Goal: Task Accomplishment & Management: Complete application form

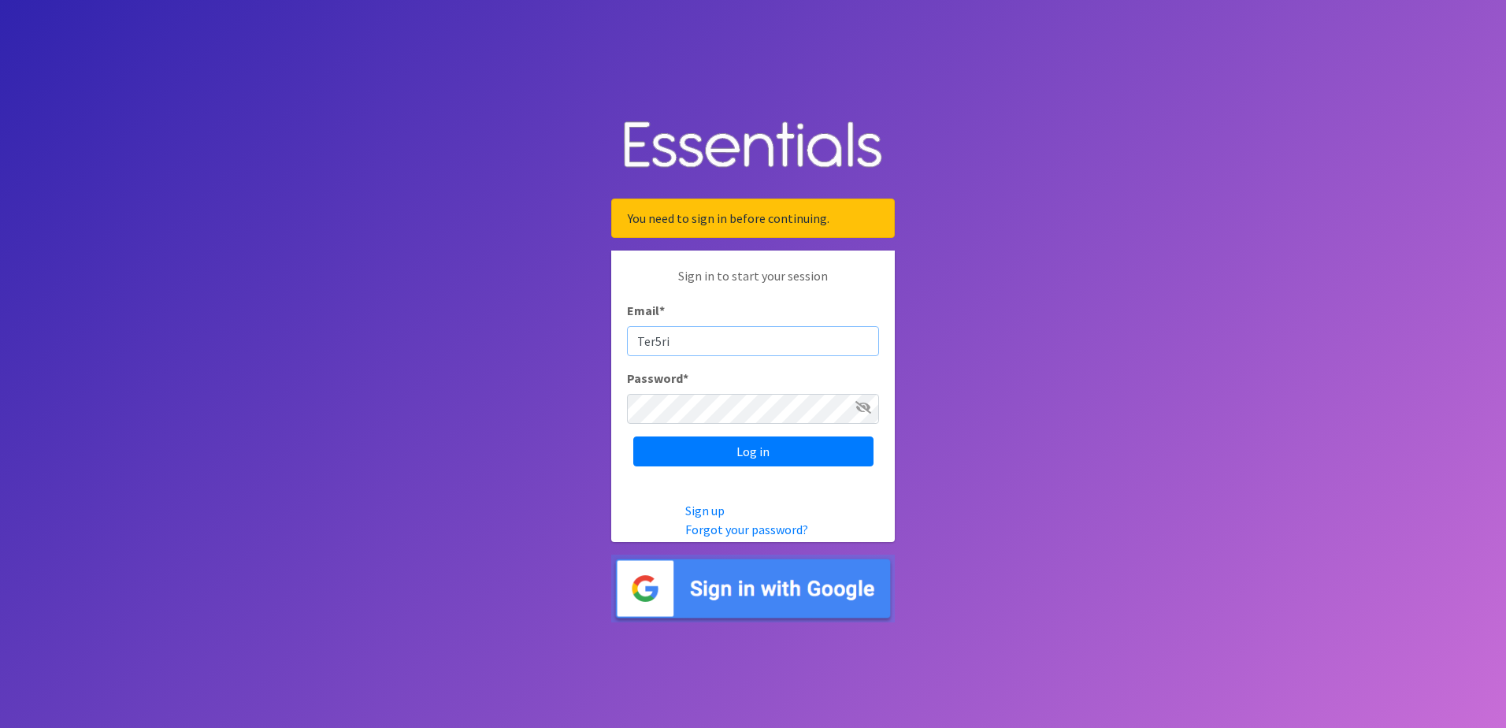
type input "Ter5ril"
type input "[EMAIL_ADDRESS][DOMAIN_NAME]"
click at [633, 436] on input "Log in" at bounding box center [753, 451] width 240 height 30
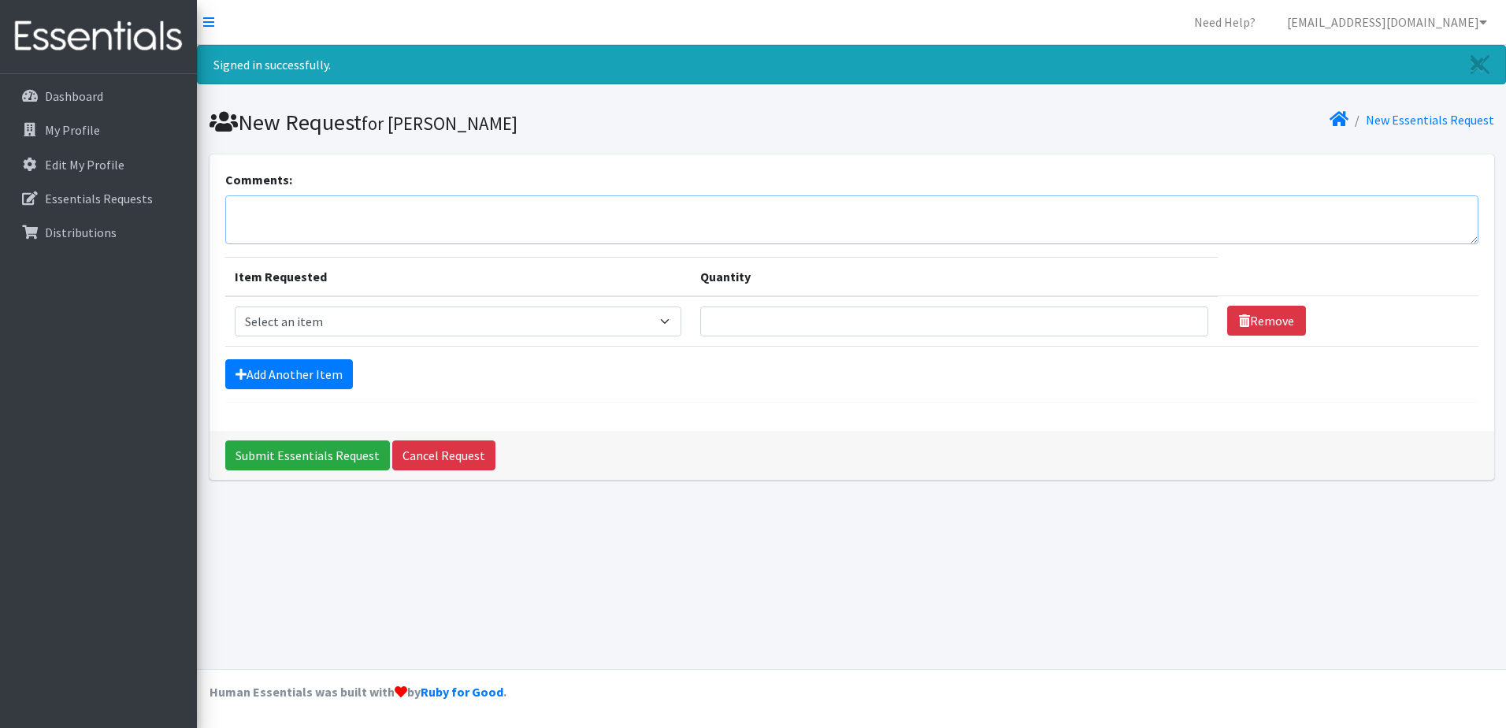
click at [276, 210] on textarea "Comments:" at bounding box center [851, 219] width 1253 height 49
paste textarea "May we please order adult men's pull ups ... not the diaper kind with tabs? 1 s…"
type textarea "May we please order adult men's pull ups ... not the diaper kind with tabs? 1 s…"
click at [571, 322] on select "Select an item Adult XXX Large Adult Large Adult XX Large Adult Medium Adult Sm…" at bounding box center [458, 321] width 447 height 30
select select "406"
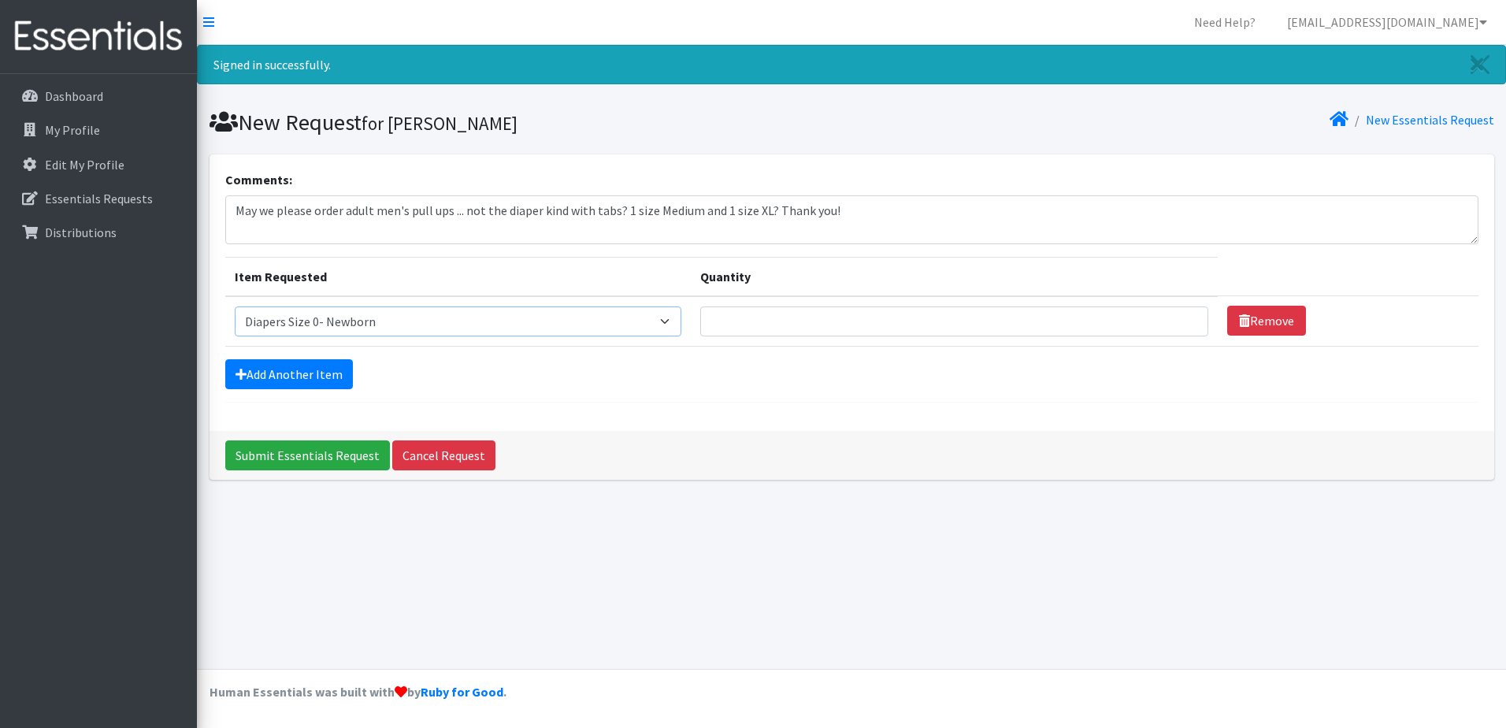
click at [235, 306] on select "Select an item Adult XXX Large Adult Large Adult XX Large Adult Medium Adult Sm…" at bounding box center [458, 321] width 447 height 30
click at [766, 317] on input "Quantity" at bounding box center [954, 321] width 508 height 30
type input "100"
click at [271, 373] on link "Add Another Item" at bounding box center [289, 374] width 128 height 30
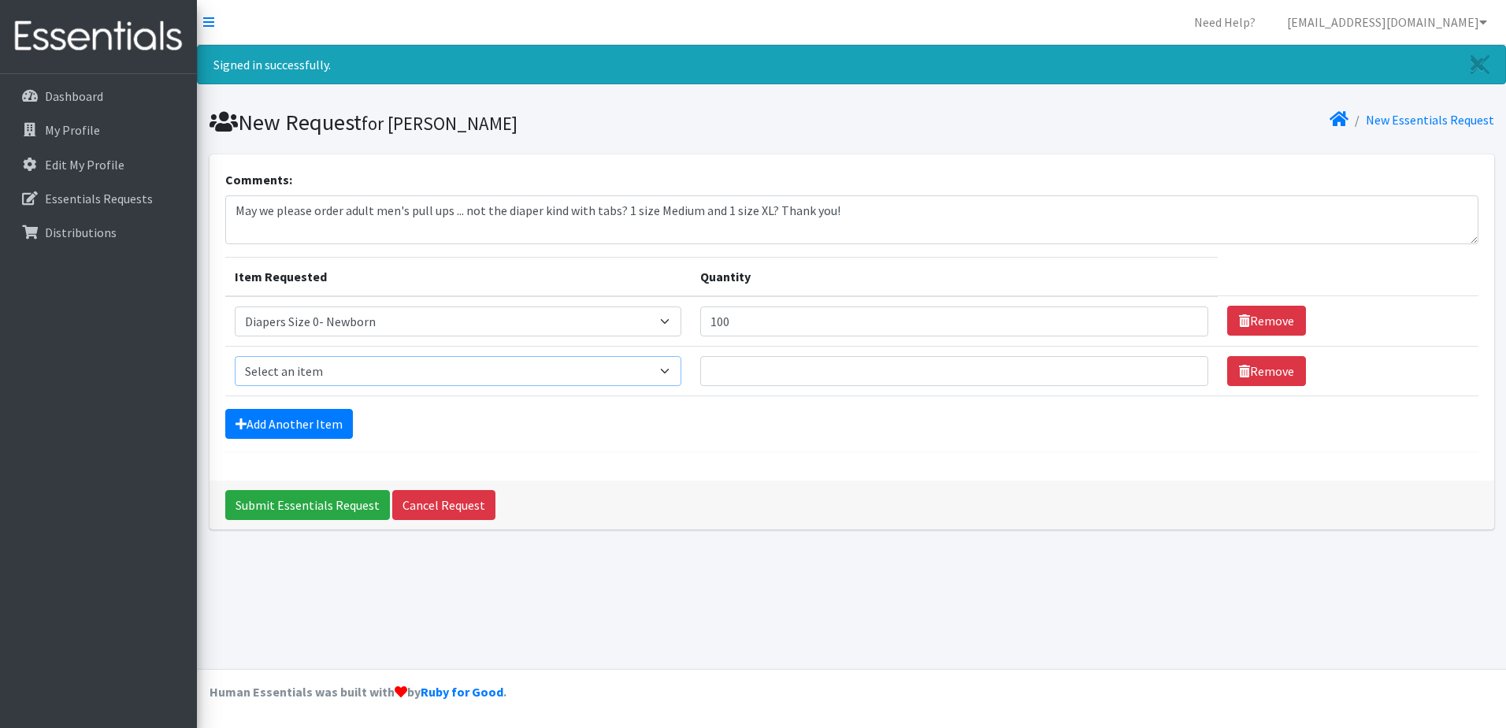
drag, startPoint x: 375, startPoint y: 367, endPoint x: 376, endPoint y: 380, distance: 12.6
click at [376, 367] on select "Select an item Adult XXX Large Adult Large Adult XX Large Adult Medium Adult Sm…" at bounding box center [458, 371] width 447 height 30
select select "408"
click at [235, 356] on select "Select an item Adult XXX Large Adult Large Adult XX Large Adult Medium Adult Sm…" at bounding box center [458, 371] width 447 height 30
click at [728, 372] on input "Quantity" at bounding box center [954, 371] width 508 height 30
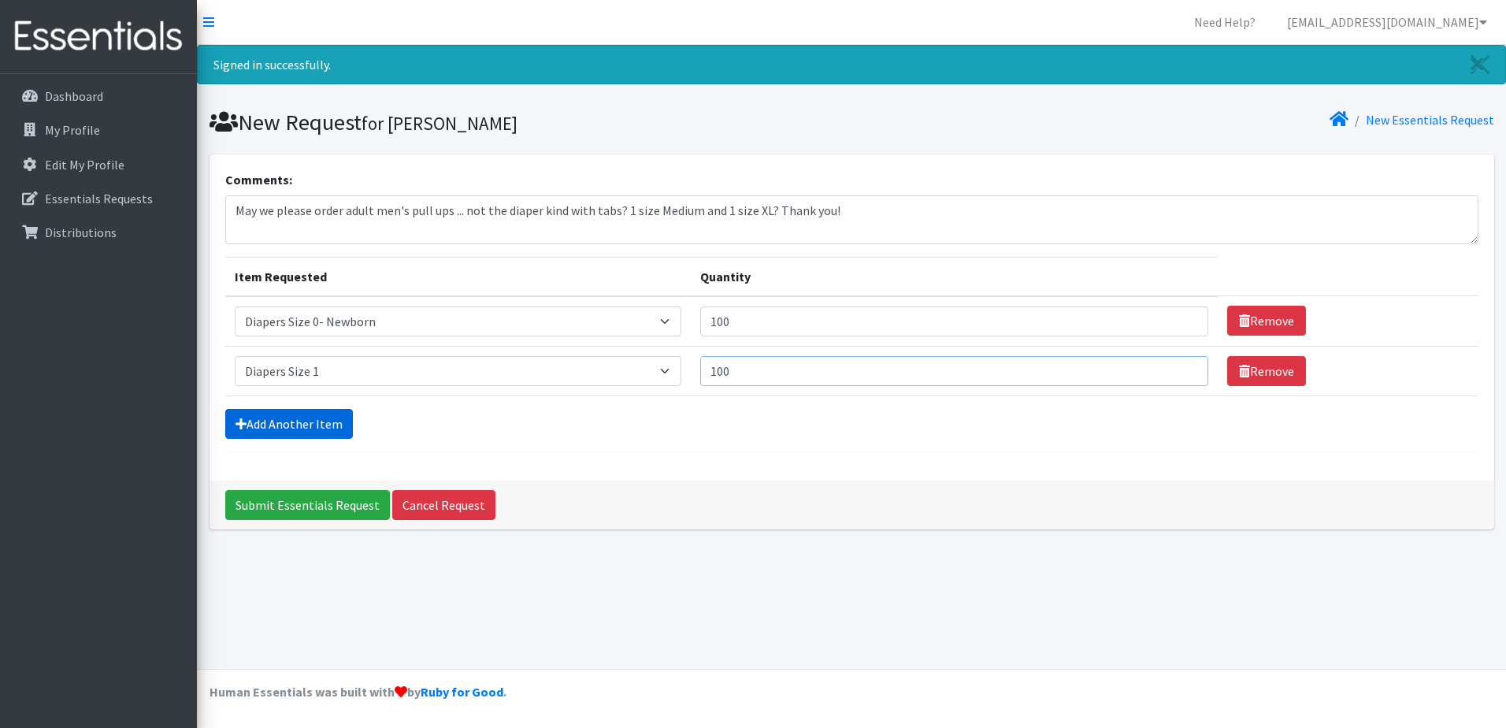
type input "100"
click at [288, 423] on link "Add Another Item" at bounding box center [289, 424] width 128 height 30
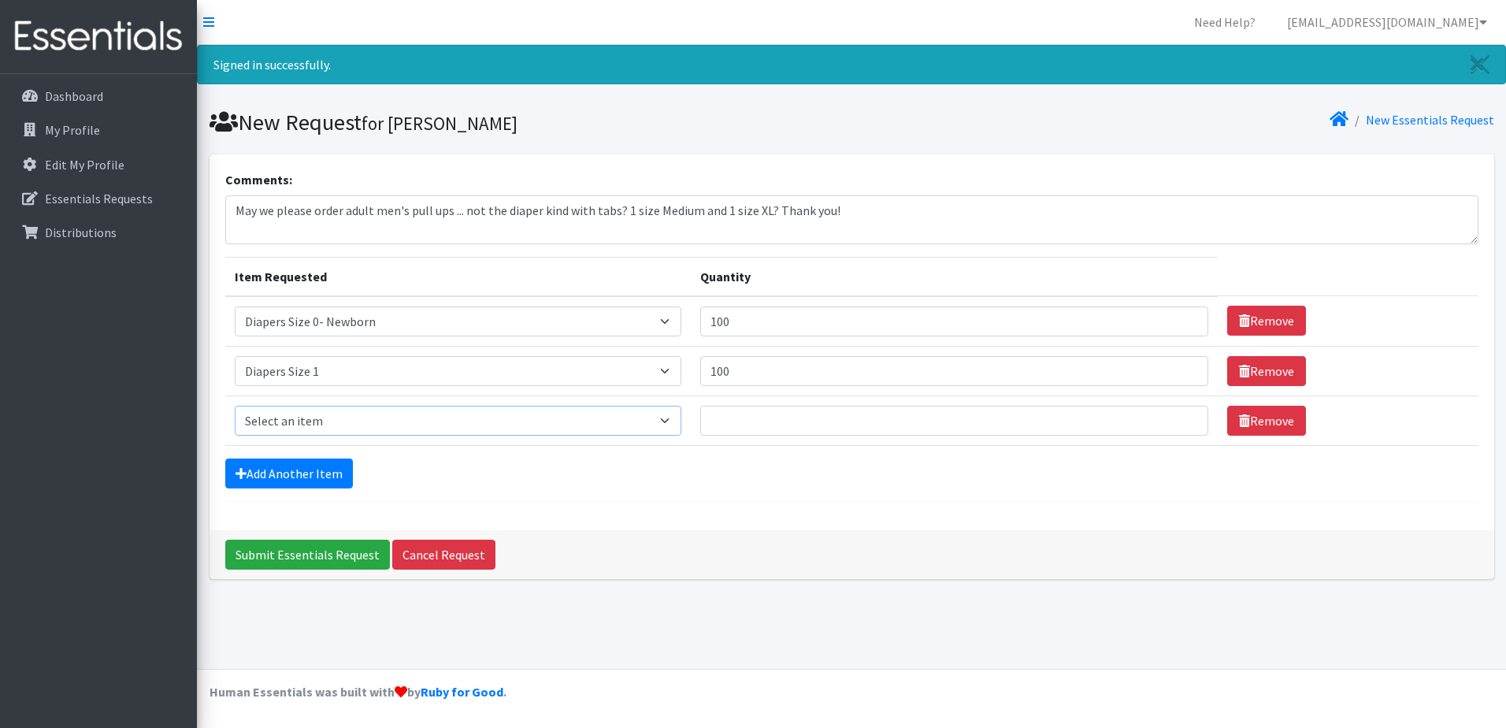
click at [299, 415] on select "Select an item Adult XXX Large Adult Large Adult XX Large Adult Medium Adult Sm…" at bounding box center [458, 421] width 447 height 30
select select "426"
click at [235, 406] on select "Select an item Adult XXX Large Adult Large Adult XX Large Adult Medium Adult Sm…" at bounding box center [458, 421] width 447 height 30
click at [750, 424] on input "Quantity" at bounding box center [954, 421] width 508 height 30
type input "150"
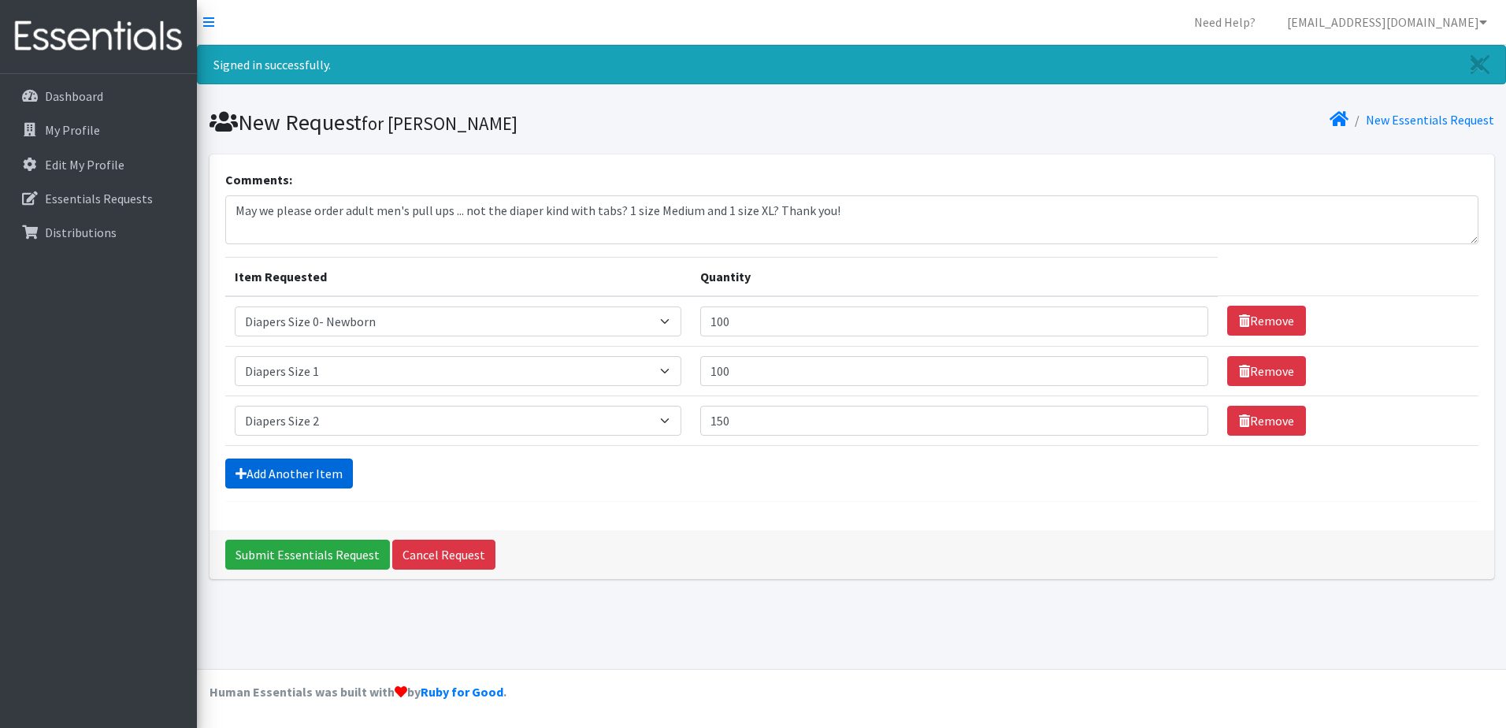
click at [271, 475] on link "Add Another Item" at bounding box center [289, 473] width 128 height 30
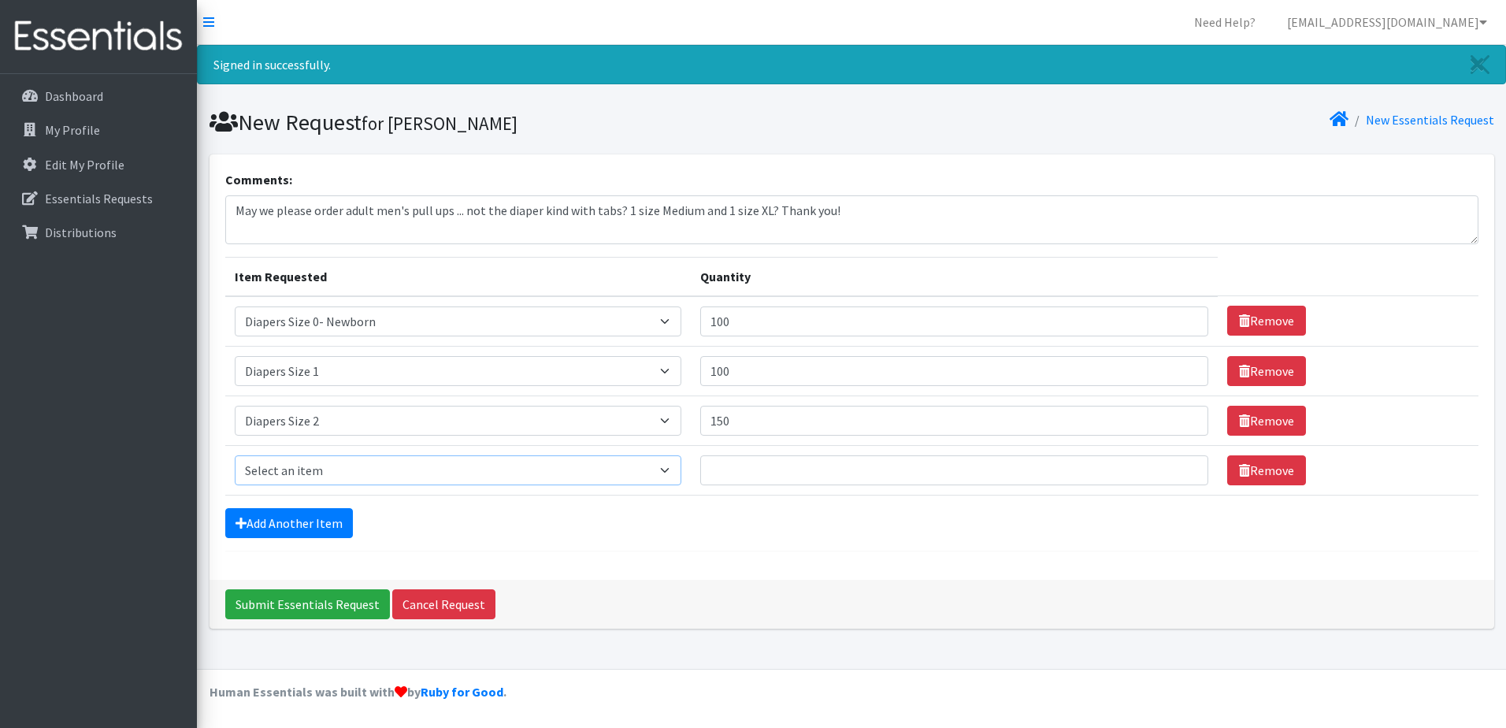
click at [297, 477] on select "Select an item Adult XXX Large Adult Large Adult XX Large Adult Medium Adult Sm…" at bounding box center [458, 470] width 447 height 30
select select "428"
click at [235, 455] on select "Select an item Adult XXX Large Adult Large Adult XX Large Adult Medium Adult Sm…" at bounding box center [458, 470] width 447 height 30
click at [755, 471] on input "Quantity" at bounding box center [954, 470] width 508 height 30
type input "150"
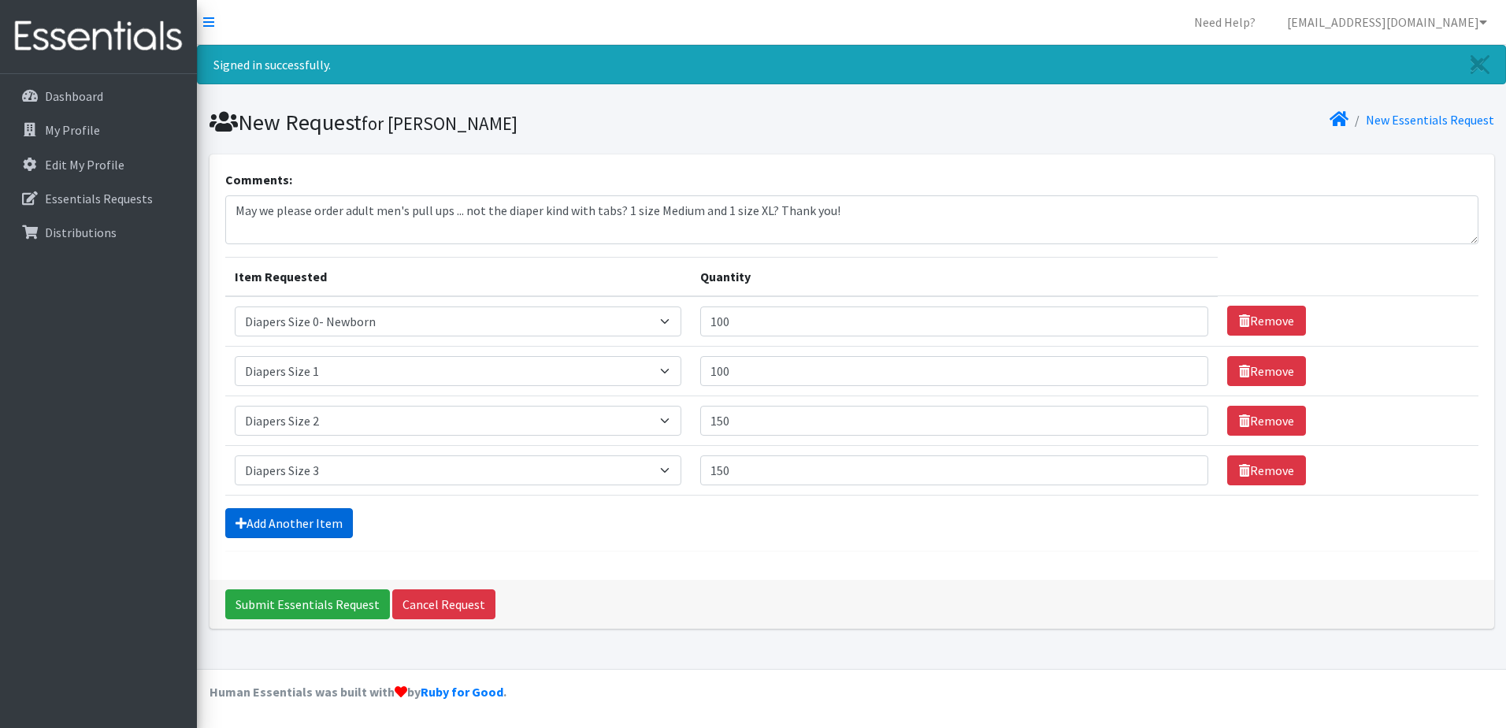
click at [258, 525] on link "Add Another Item" at bounding box center [289, 523] width 128 height 30
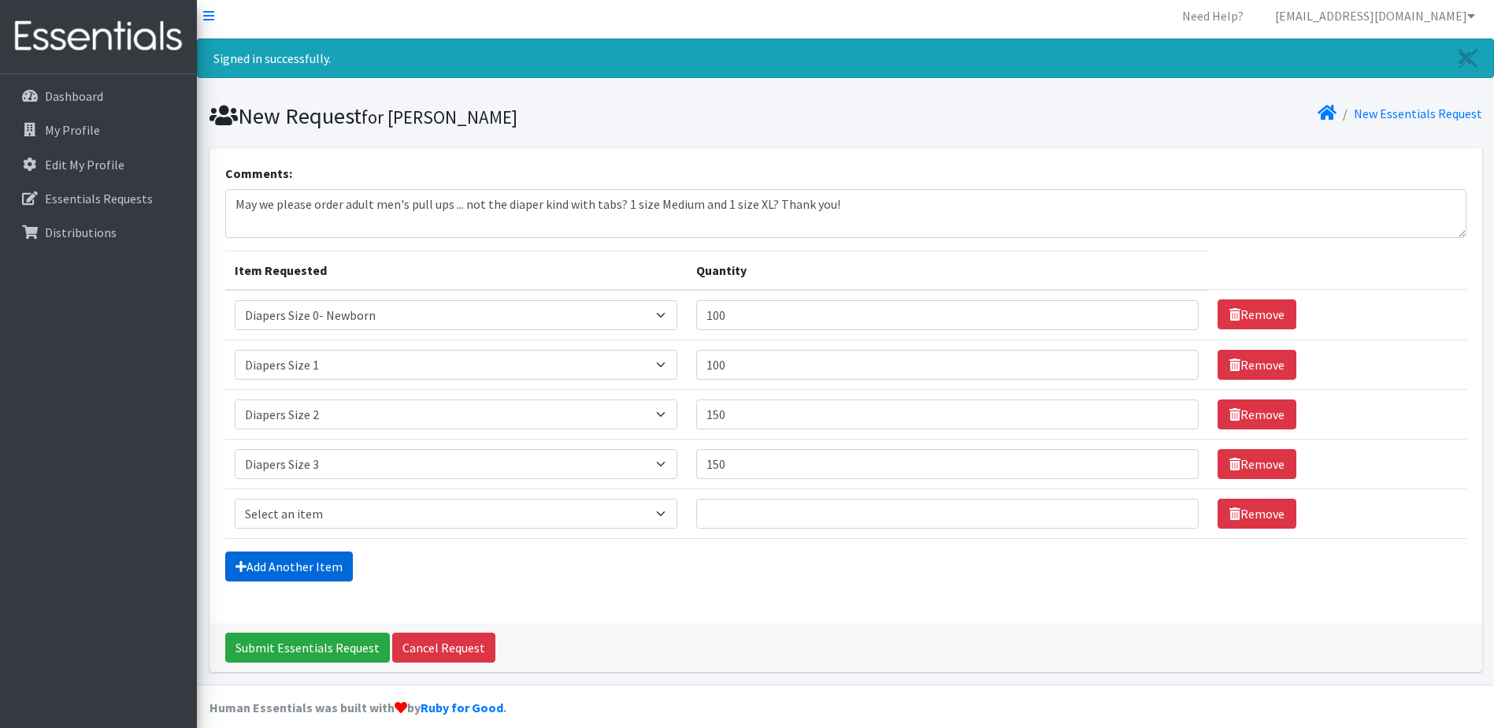
scroll to position [22, 0]
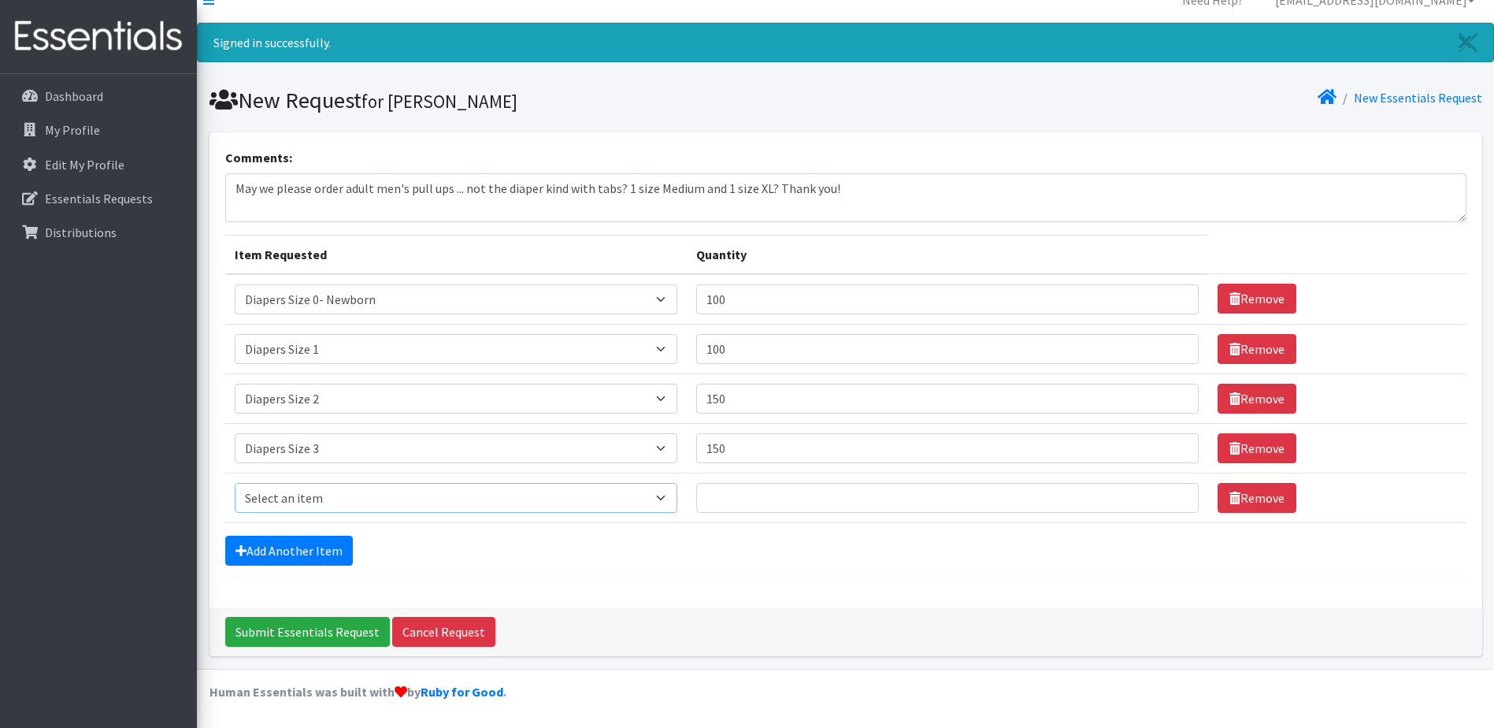
click at [275, 503] on select "Select an item Adult XXX Large Adult Large Adult XX Large Adult Medium Adult Sm…" at bounding box center [456, 498] width 443 height 30
select select "414"
click at [235, 483] on select "Select an item Adult XXX Large Adult Large Adult XX Large Adult Medium Adult Sm…" at bounding box center [456, 498] width 443 height 30
click at [745, 498] on input "Quantity" at bounding box center [947, 498] width 503 height 30
type input "250"
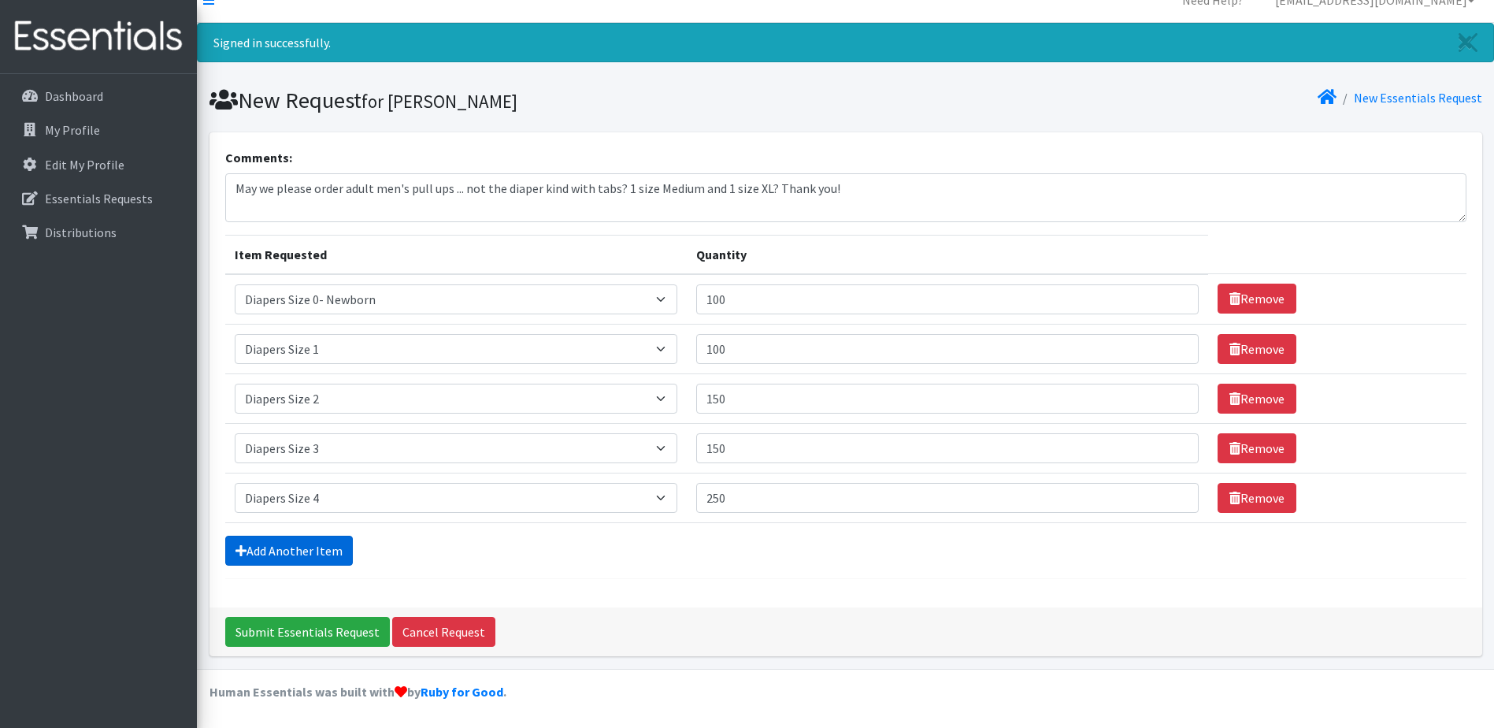
click at [265, 562] on link "Add Another Item" at bounding box center [289, 551] width 128 height 30
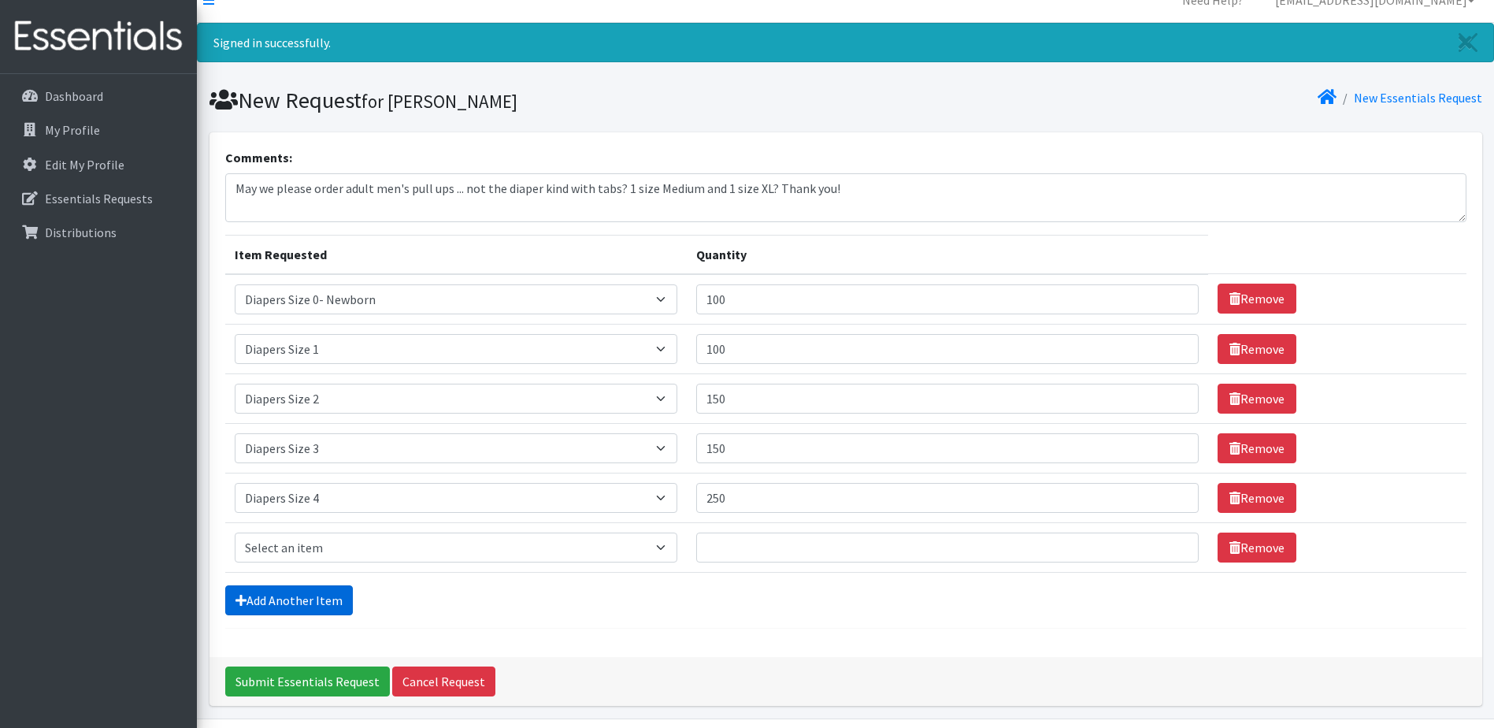
scroll to position [72, 0]
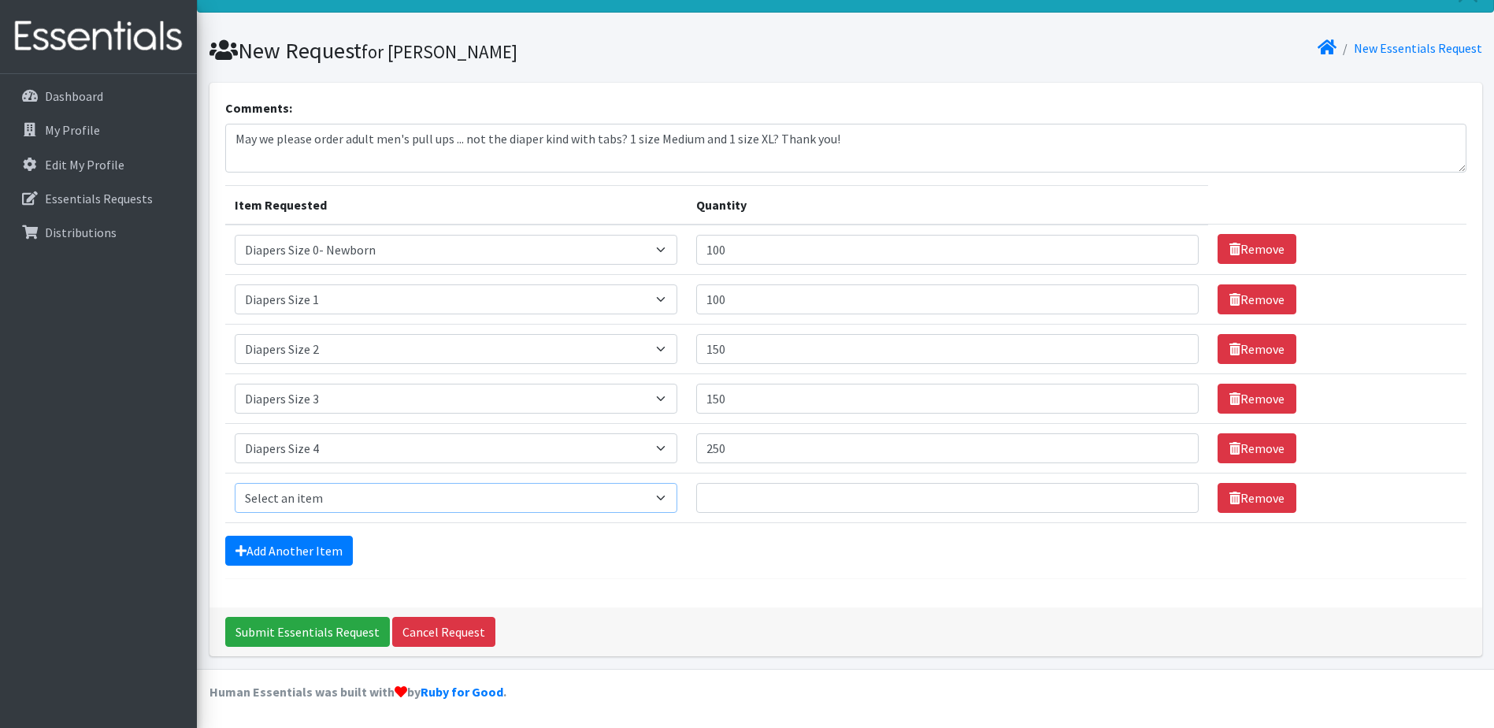
click at [292, 501] on select "Select an item Adult XXX Large Adult Large Adult XX Large Adult Medium Adult Sm…" at bounding box center [456, 498] width 443 height 30
select select "415"
click at [235, 483] on select "Select an item Adult XXX Large Adult Large Adult XX Large Adult Medium Adult Sm…" at bounding box center [456, 498] width 443 height 30
click at [747, 501] on input "Quantity" at bounding box center [947, 498] width 503 height 30
type input "300"
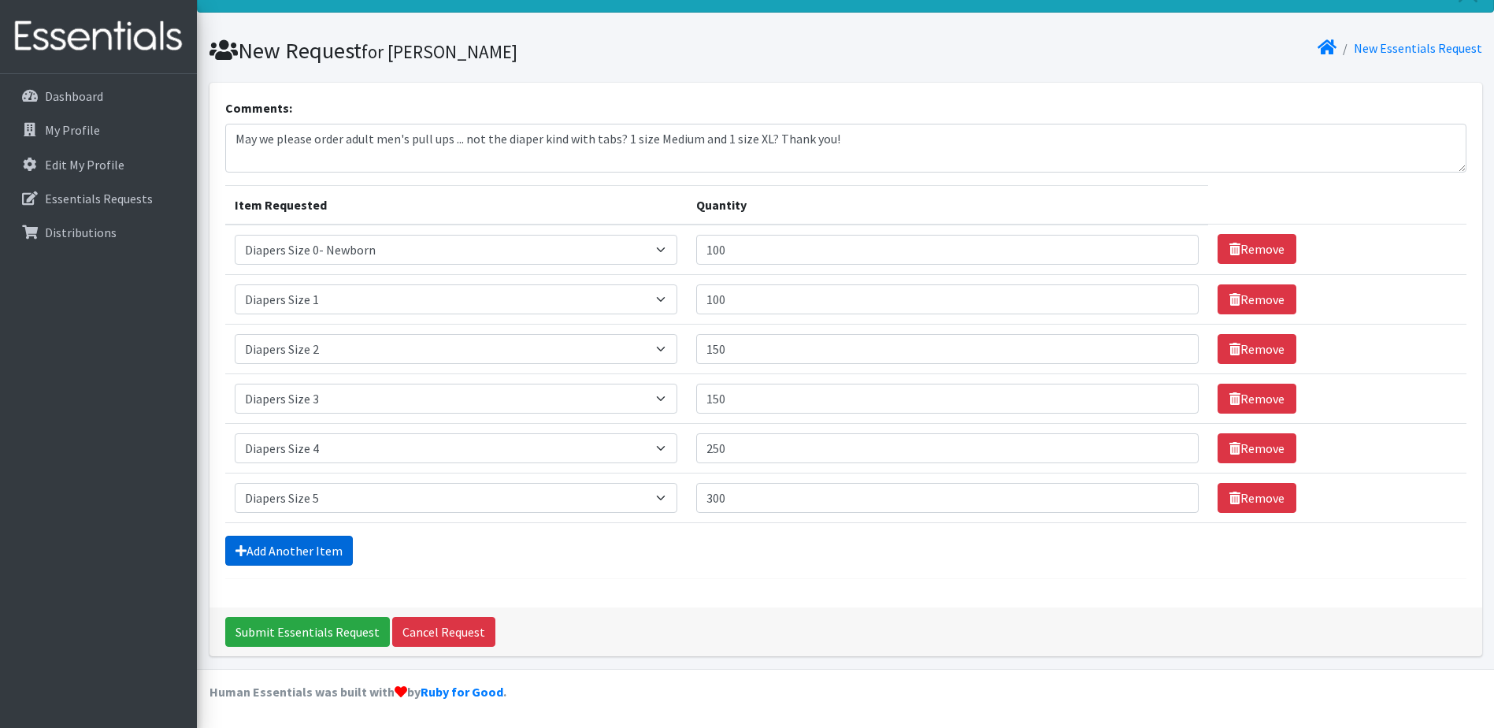
click at [272, 557] on link "Add Another Item" at bounding box center [289, 551] width 128 height 30
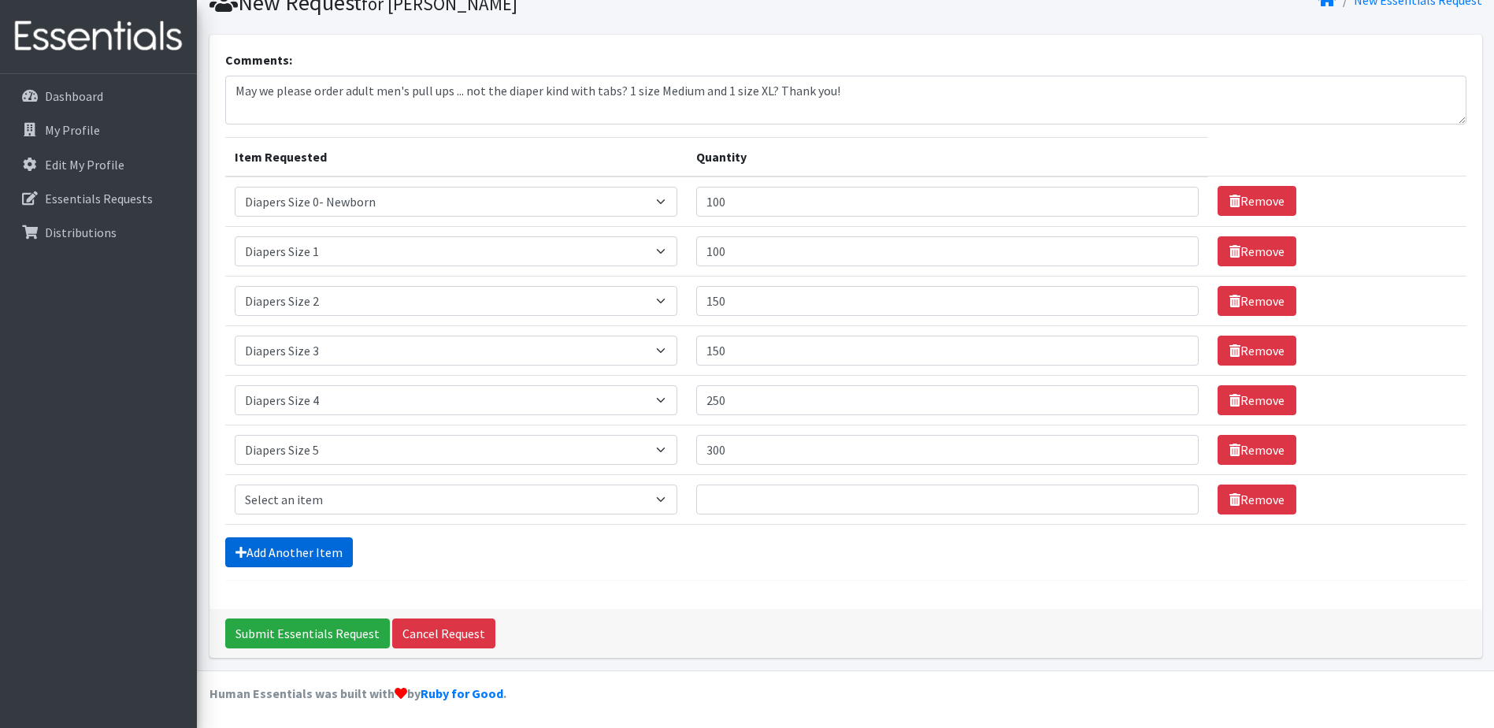
scroll to position [121, 0]
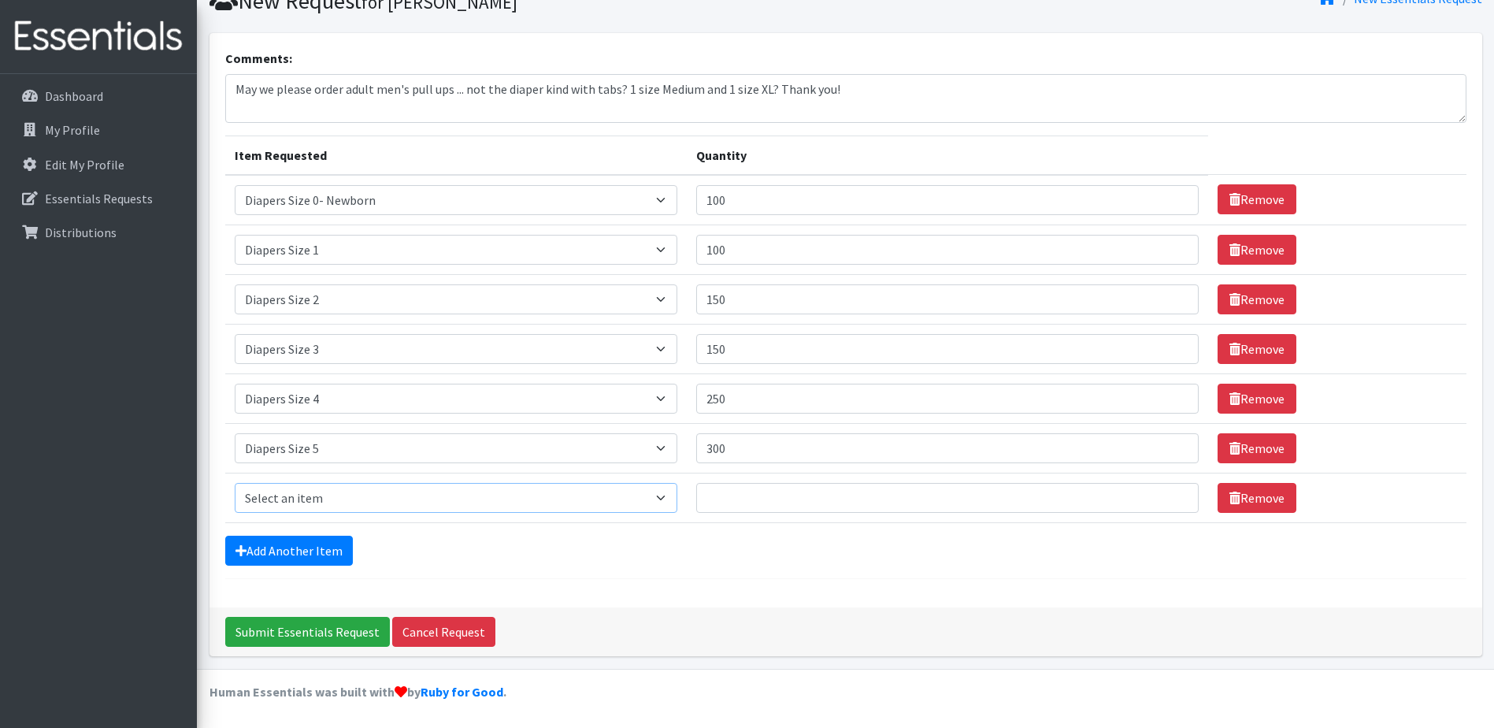
click at [281, 496] on select "Select an item Adult XXX Large Adult Large Adult XX Large Adult Medium Adult Sm…" at bounding box center [456, 498] width 443 height 30
select select "417"
click at [235, 483] on select "Select an item Adult XXX Large Adult Large Adult XX Large Adult Medium Adult Sm…" at bounding box center [456, 498] width 443 height 30
click at [739, 491] on input "Quantity" at bounding box center [947, 498] width 503 height 30
type input "200"
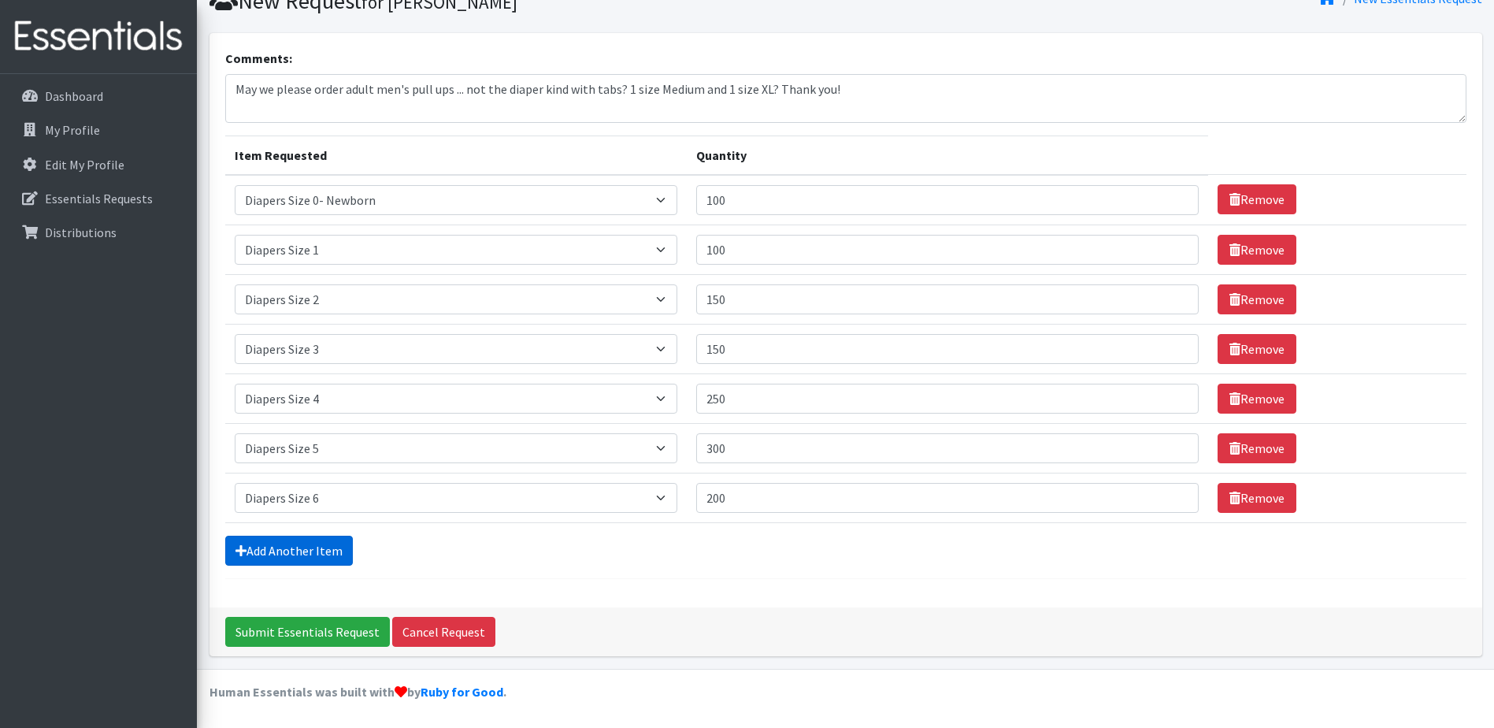
click at [284, 549] on link "Add Another Item" at bounding box center [289, 551] width 128 height 30
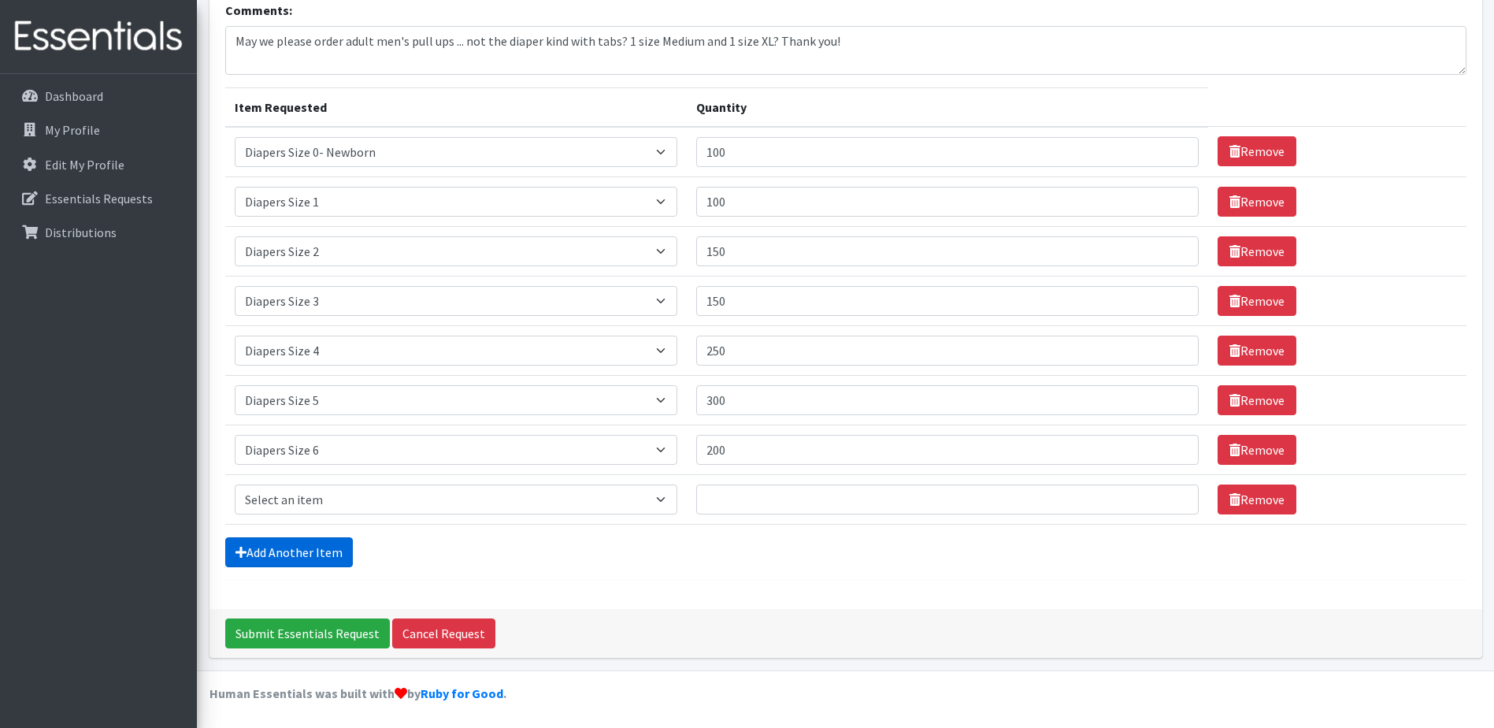
scroll to position [171, 0]
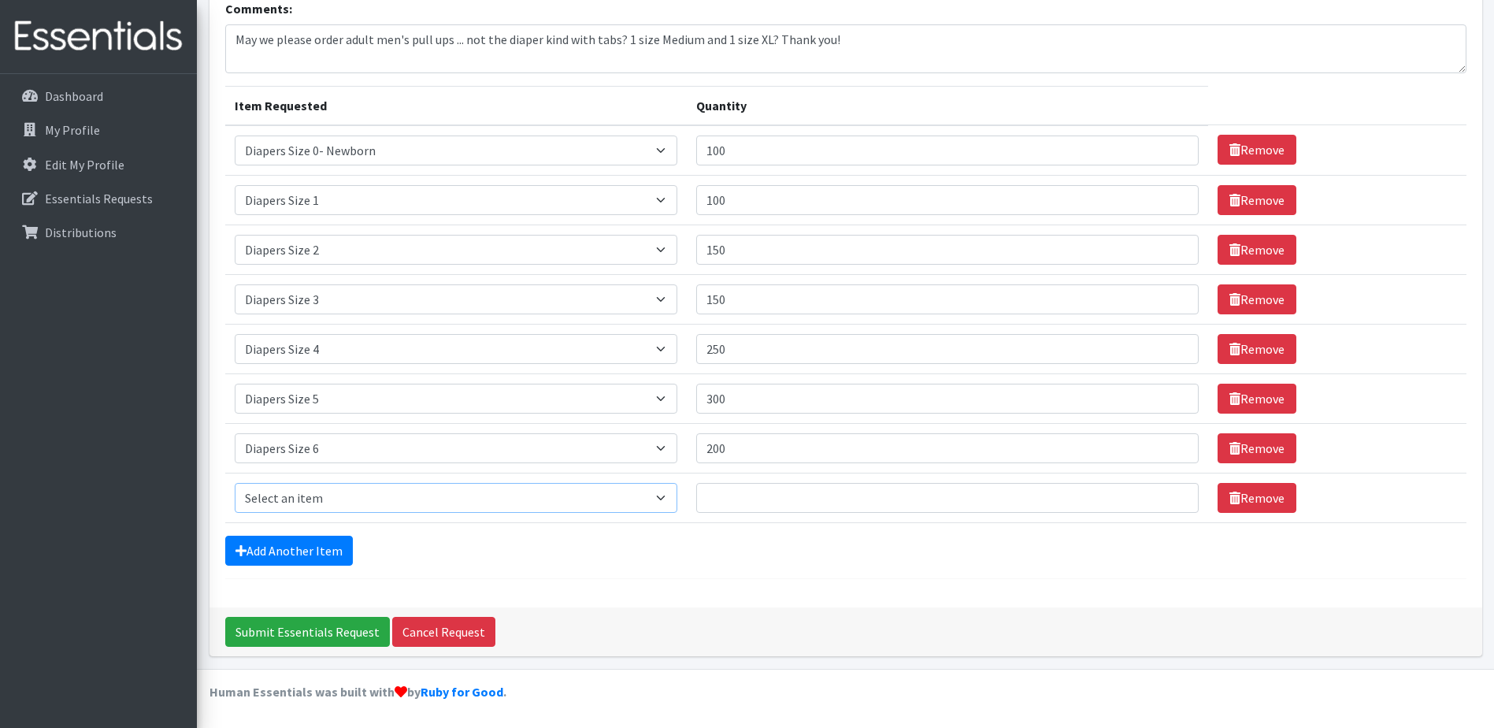
click at [304, 492] on select "Select an item Adult XXX Large Adult Large Adult XX Large Adult Medium Adult Sm…" at bounding box center [456, 498] width 443 height 30
select select "4739"
click at [235, 483] on select "Select an item Adult XXX Large Adult Large Adult XX Large Adult Medium Adult Sm…" at bounding box center [456, 498] width 443 height 30
click at [737, 509] on input "Quantity" at bounding box center [947, 498] width 503 height 30
type input "250"
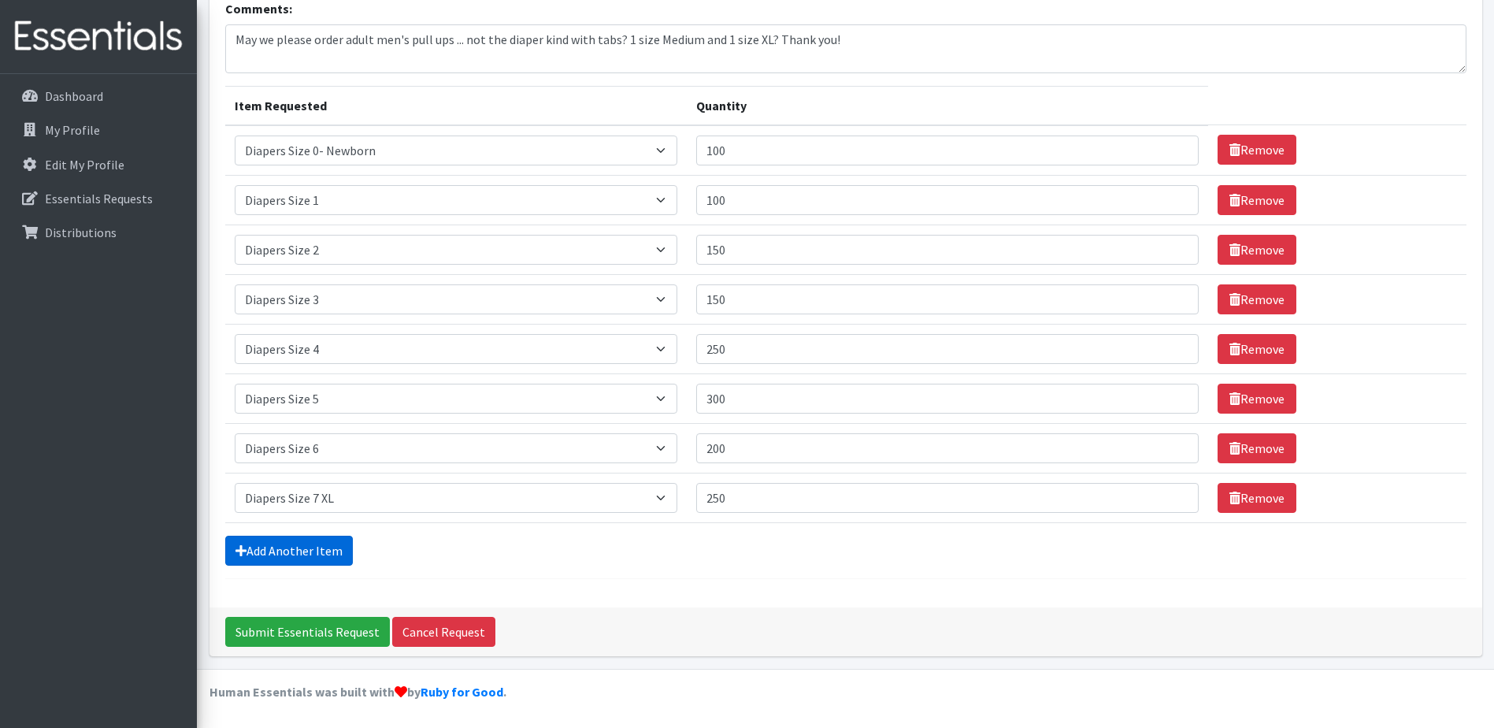
click at [256, 552] on link "Add Another Item" at bounding box center [289, 551] width 128 height 30
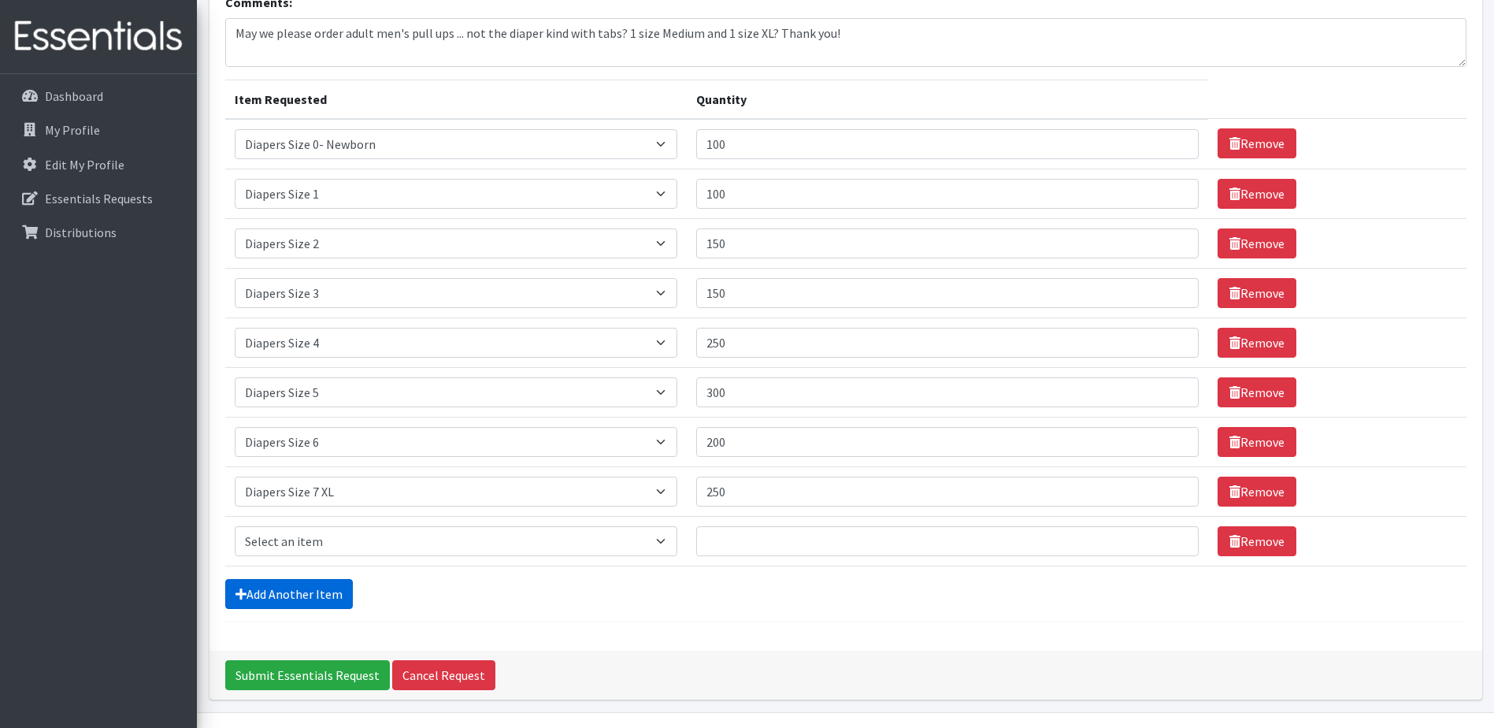
scroll to position [221, 0]
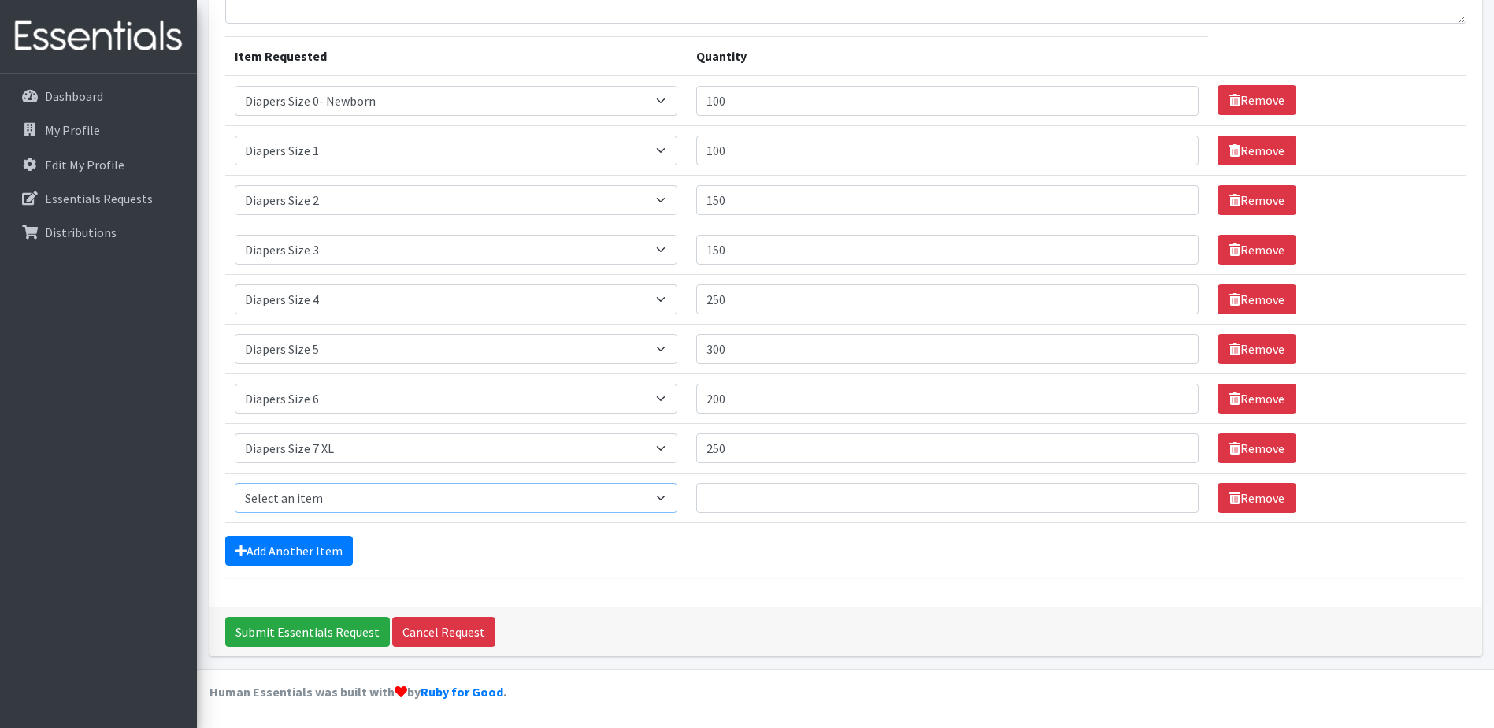
click at [341, 497] on select "Select an item Adult XXX Large Adult Large Adult XX Large Adult Medium Adult Sm…" at bounding box center [456, 498] width 443 height 30
select select "2925"
click at [235, 483] on select "Select an item Adult XXX Large Adult Large Adult XX Large Adult Medium Adult Sm…" at bounding box center [456, 498] width 443 height 30
click at [740, 488] on input "Quantity" at bounding box center [947, 498] width 503 height 30
type input "100"
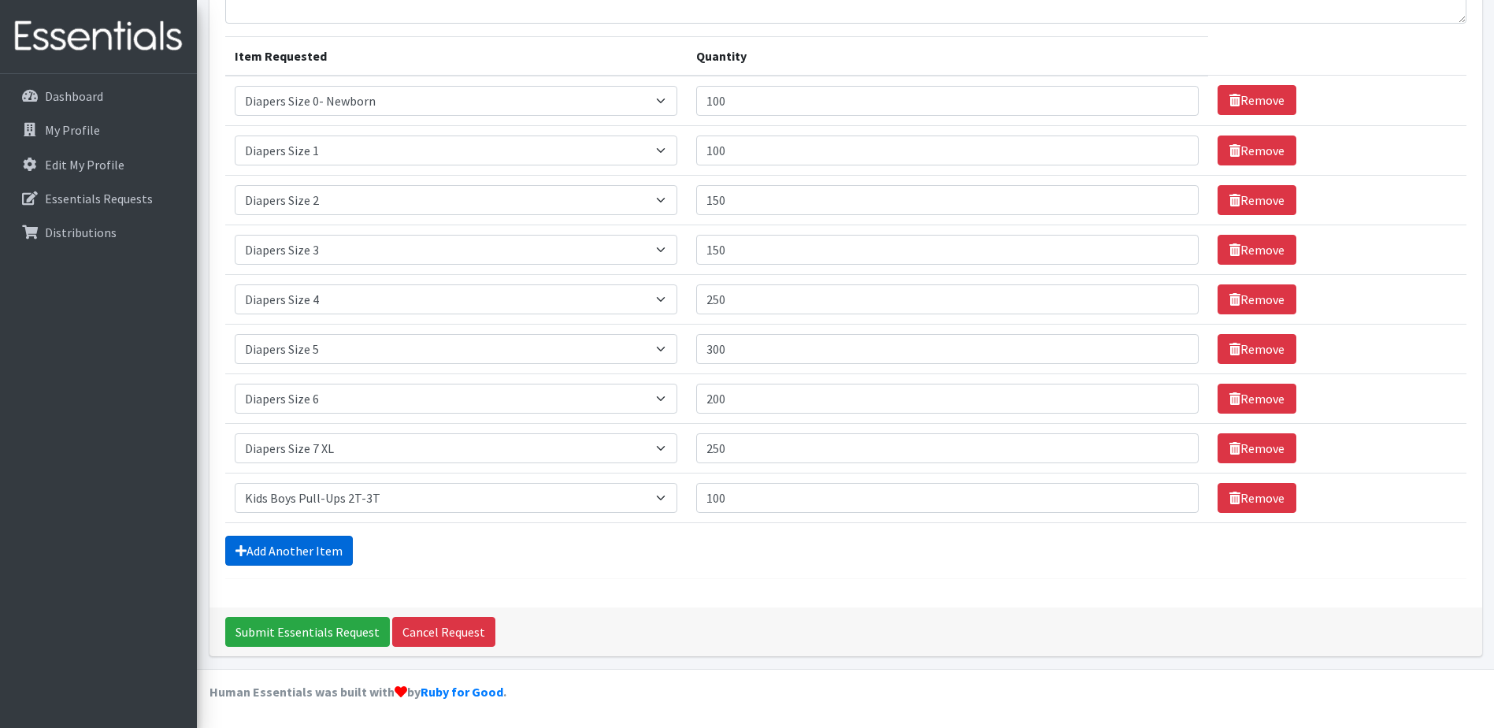
click at [232, 547] on link "Add Another Item" at bounding box center [289, 551] width 128 height 30
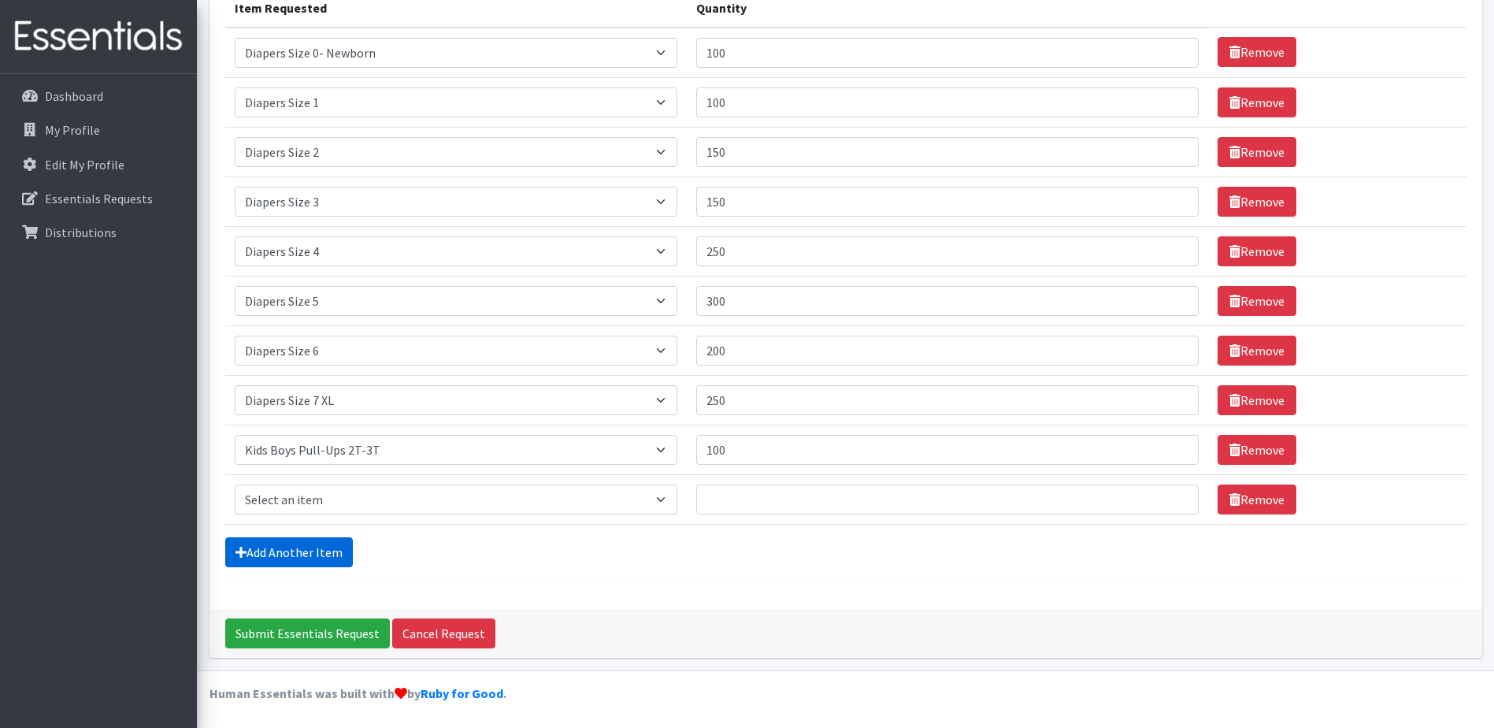
scroll to position [270, 0]
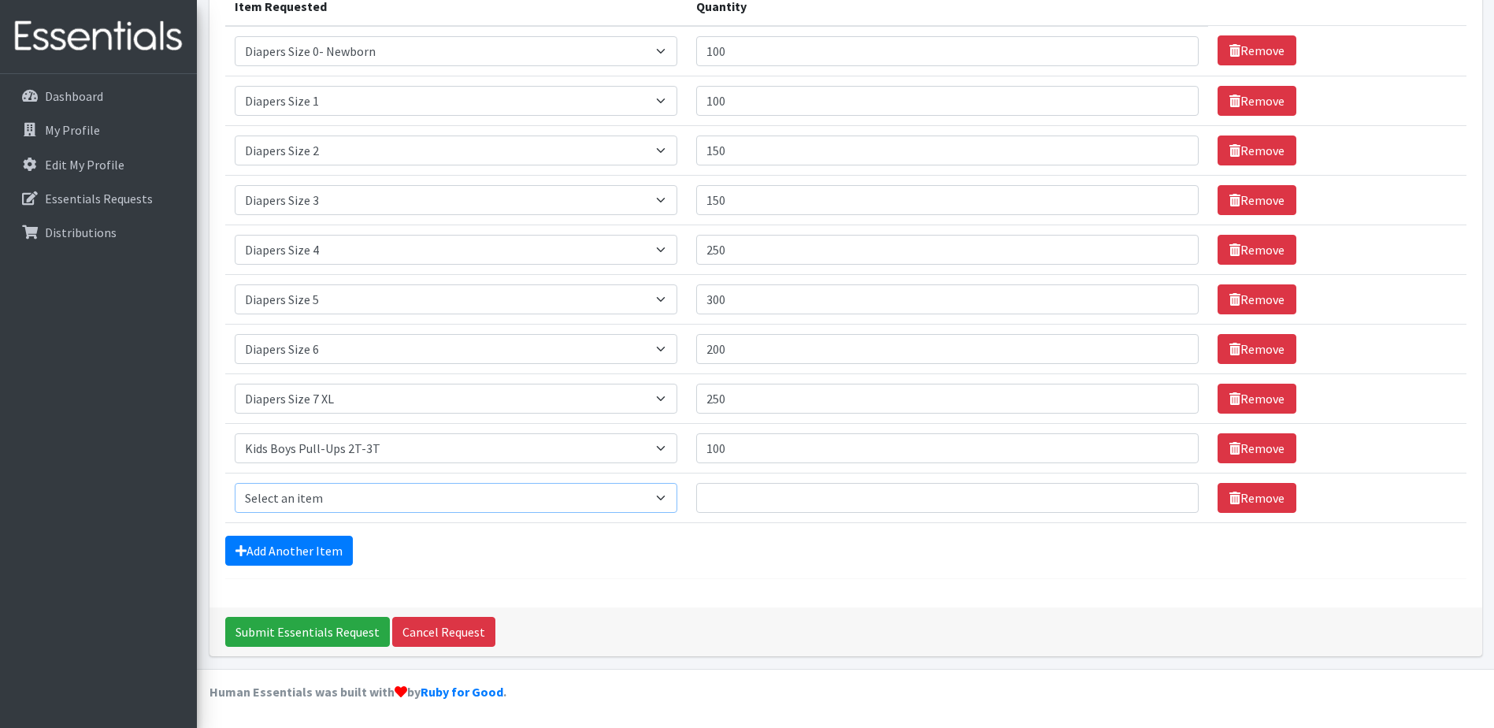
click at [300, 496] on select "Select an item Adult XXX Large Adult Large Adult XX Large Adult Medium Adult Sm…" at bounding box center [456, 498] width 443 height 30
select select "2927"
click at [235, 483] on select "Select an item Adult XXX Large Adult Large Adult XX Large Adult Medium Adult Sm…" at bounding box center [456, 498] width 443 height 30
click at [751, 495] on input "Quantity" at bounding box center [947, 498] width 503 height 30
type input "200"
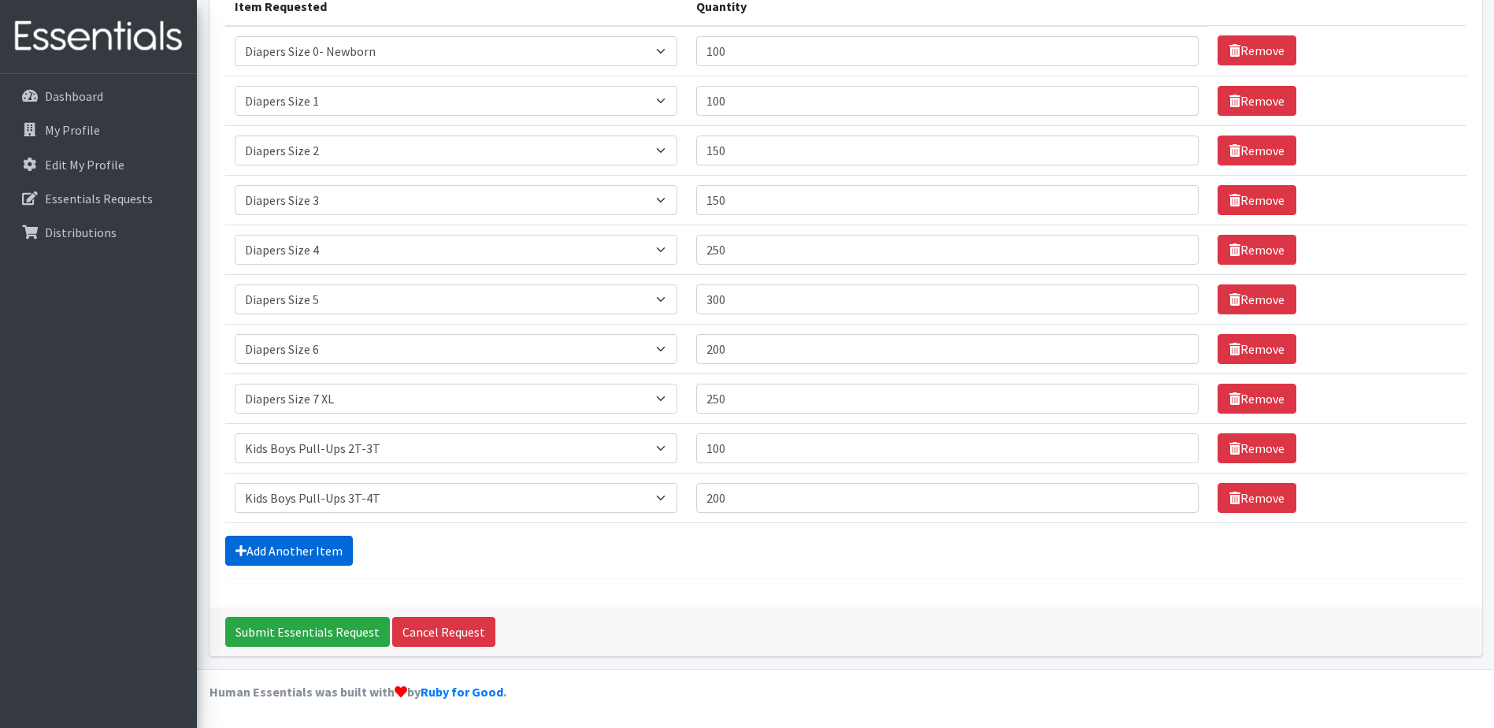
click at [301, 547] on link "Add Another Item" at bounding box center [289, 551] width 128 height 30
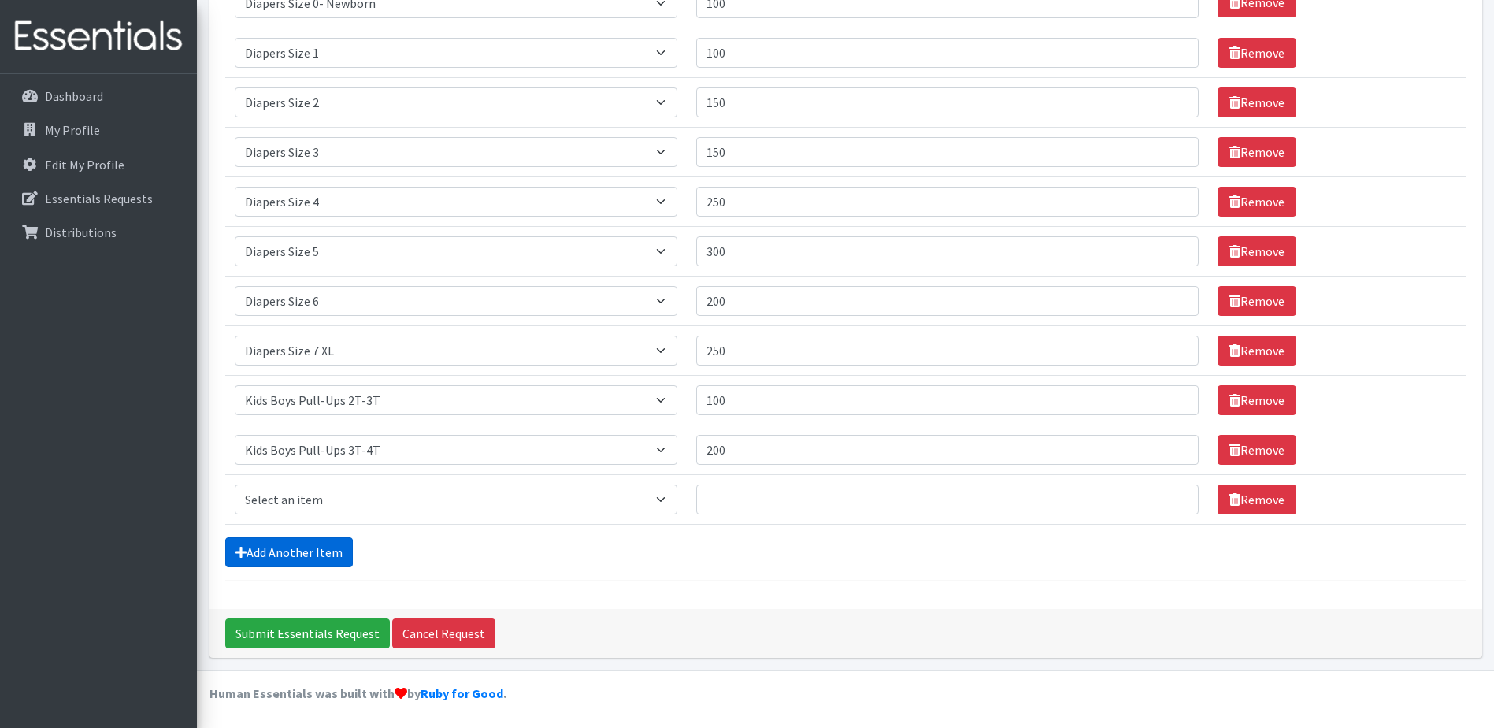
scroll to position [320, 0]
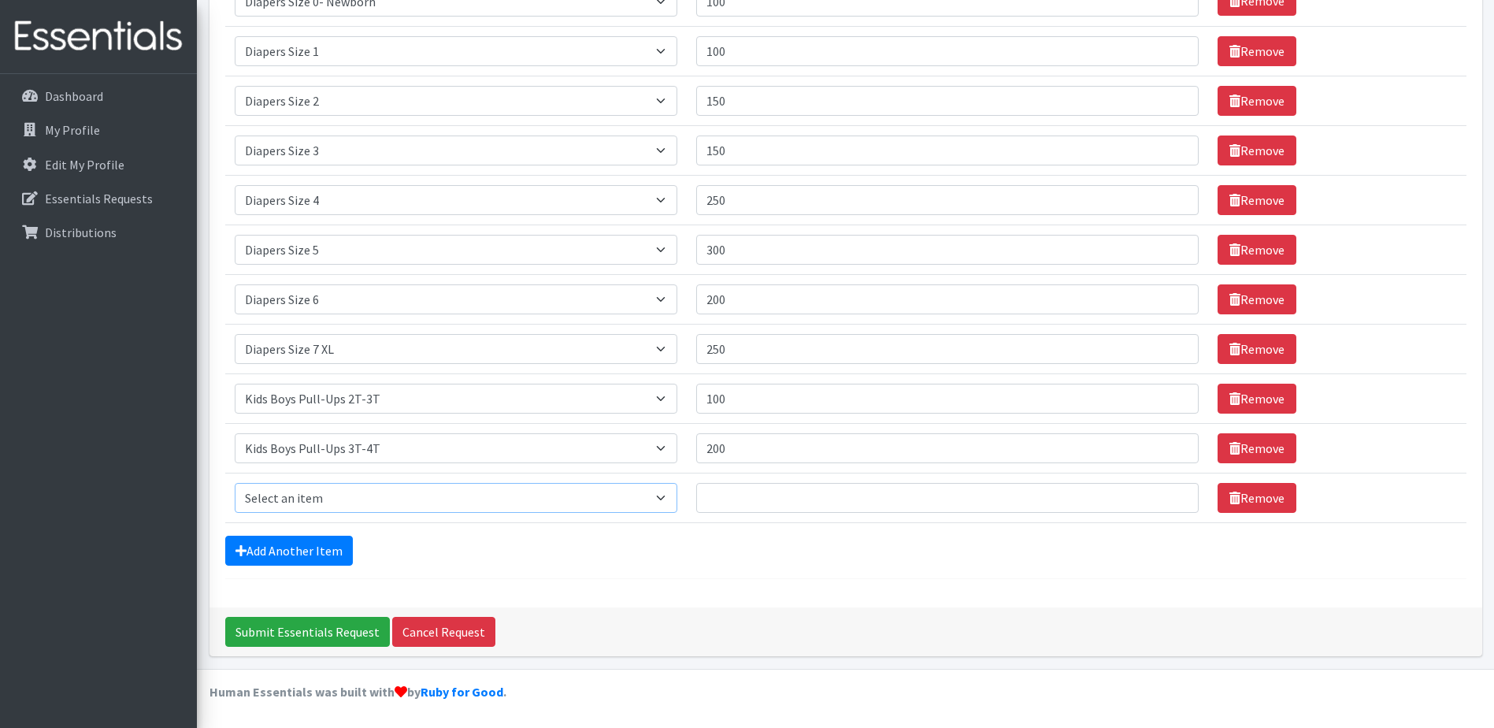
click at [328, 491] on select "Select an item Adult XXX Large Adult Large Adult XX Large Adult Medium Adult Sm…" at bounding box center [456, 498] width 443 height 30
select select "2929"
click at [235, 483] on select "Select an item Adult XXX Large Adult Large Adult XX Large Adult Medium Adult Sm…" at bounding box center [456, 498] width 443 height 30
click at [762, 484] on input "Quantity" at bounding box center [947, 498] width 503 height 30
type input "200"
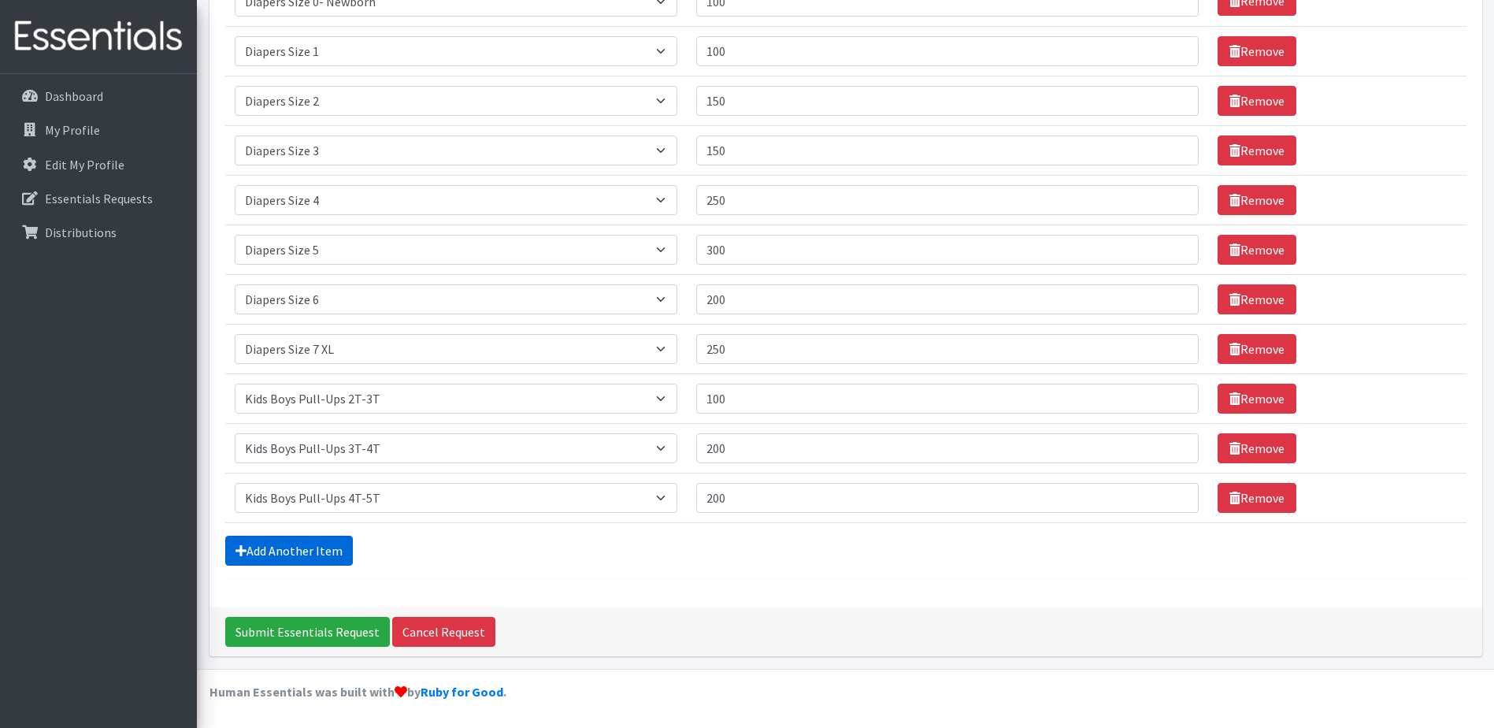
click at [279, 551] on link "Add Another Item" at bounding box center [289, 551] width 128 height 30
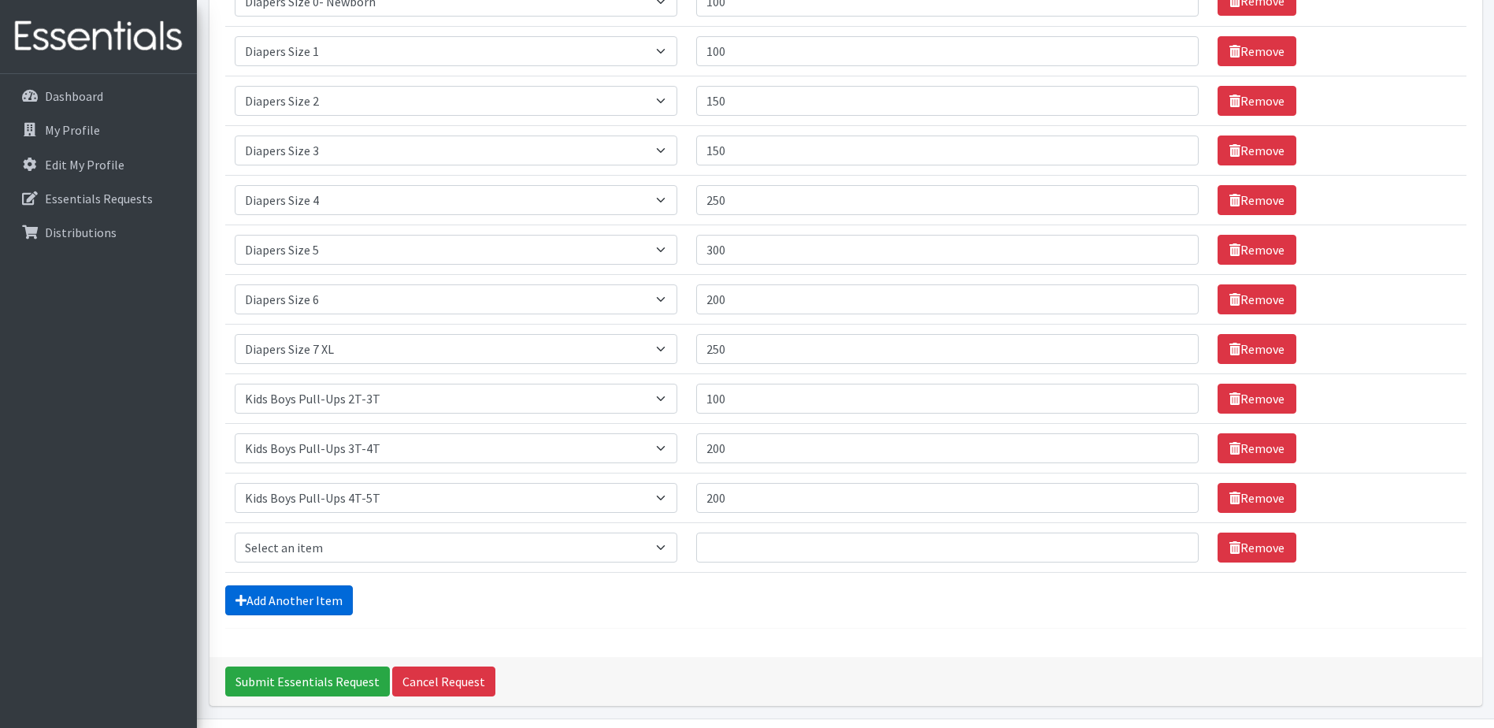
scroll to position [369, 0]
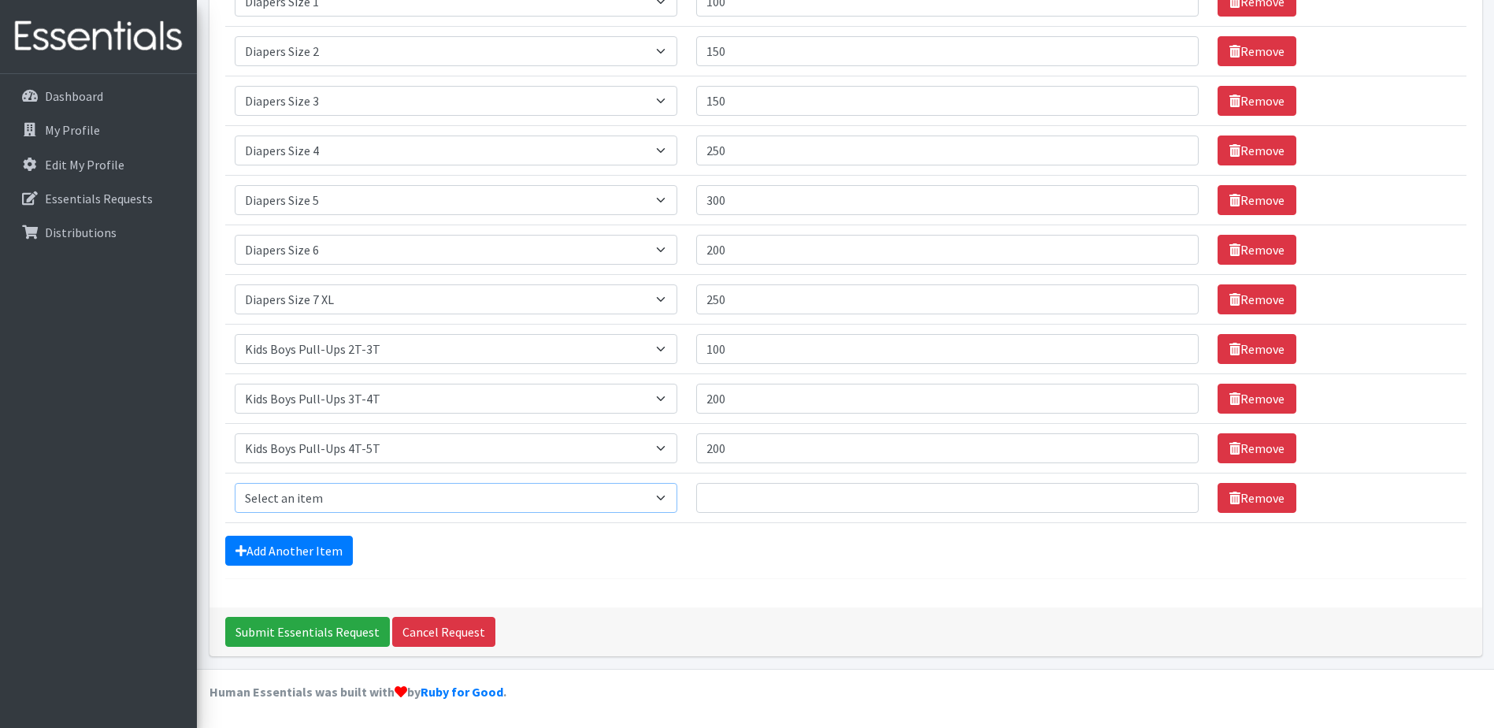
click at [288, 492] on select "Select an item Adult XXX Large Adult Large Adult XX Large Adult Medium Adult Sm…" at bounding box center [456, 498] width 443 height 30
select select "2924"
click at [235, 483] on select "Select an item Adult XXX Large Adult Large Adult XX Large Adult Medium Adult Sm…" at bounding box center [456, 498] width 443 height 30
click at [751, 492] on input "Quantity" at bounding box center [947, 498] width 503 height 30
type input "100"
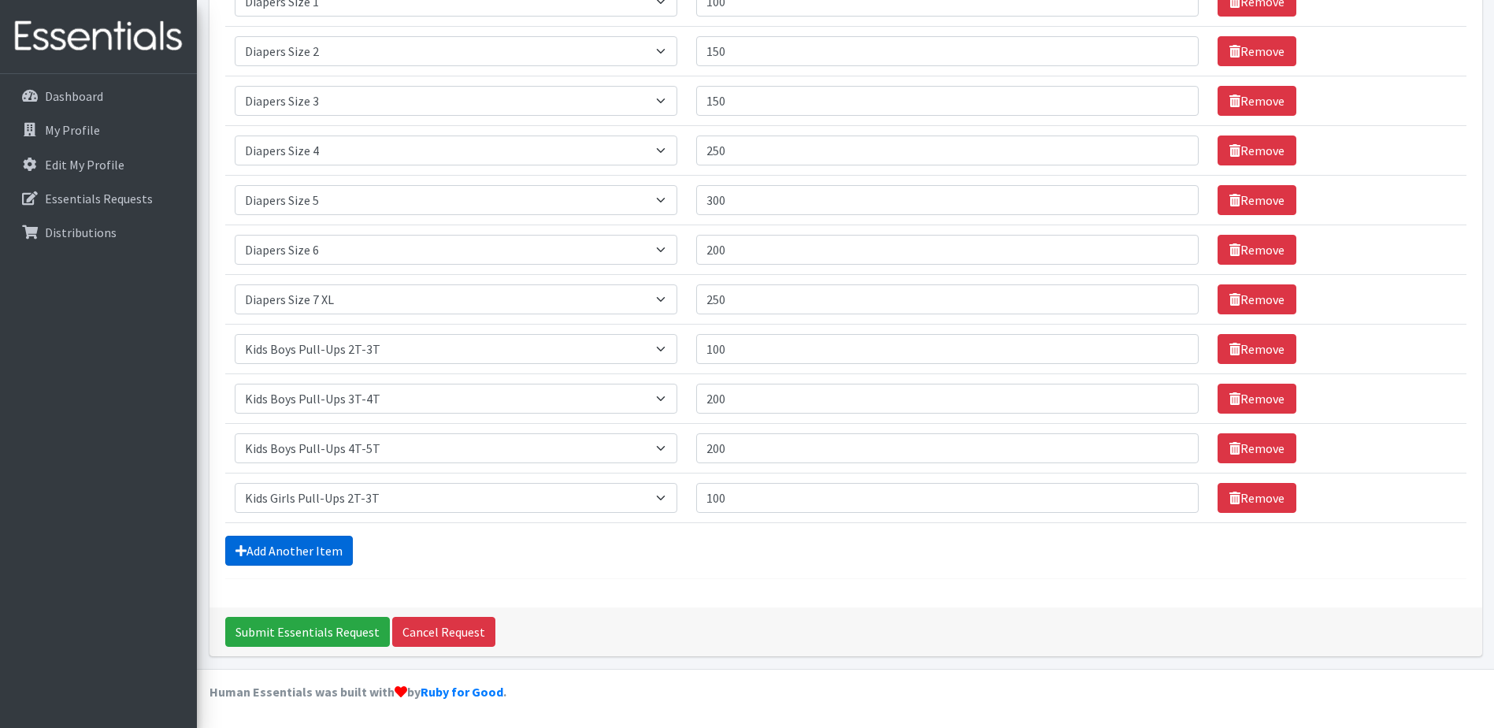
click at [262, 556] on link "Add Another Item" at bounding box center [289, 551] width 128 height 30
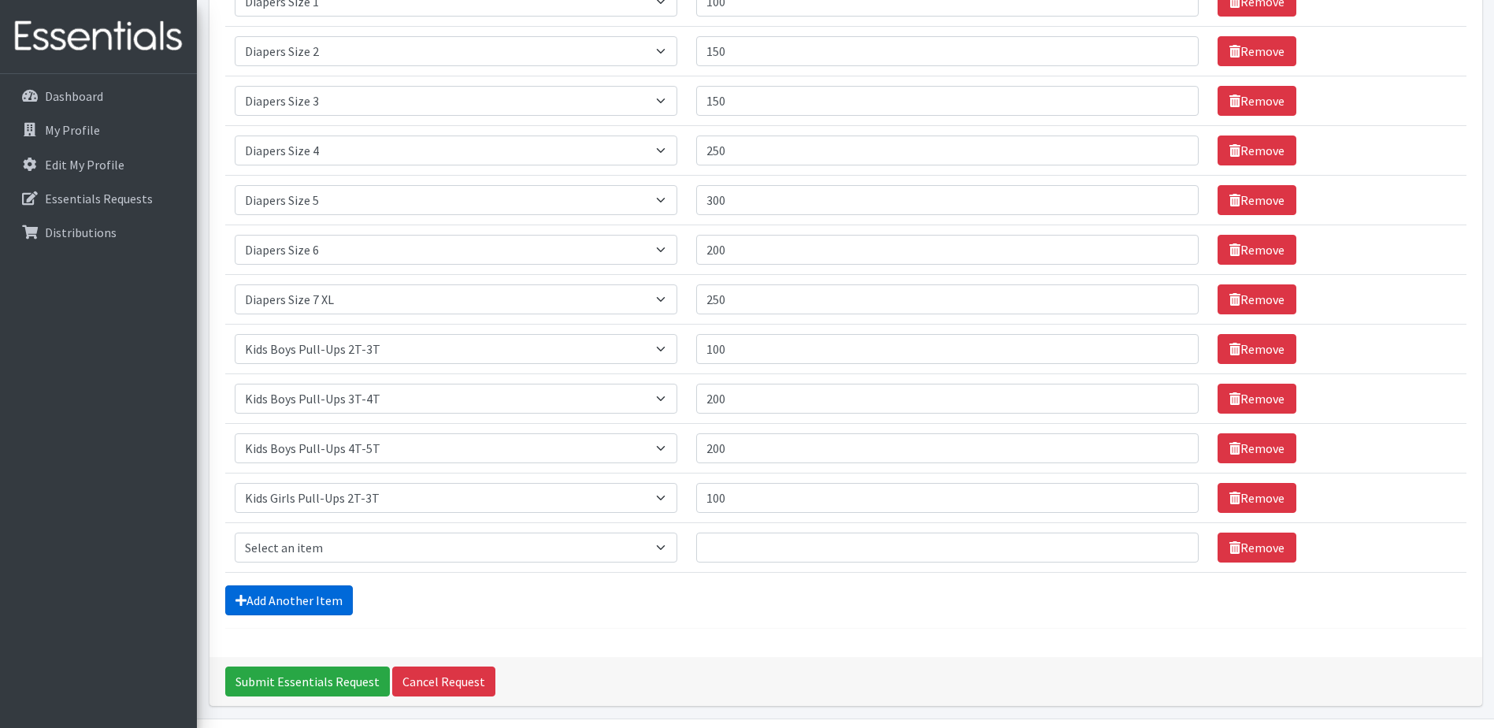
scroll to position [419, 0]
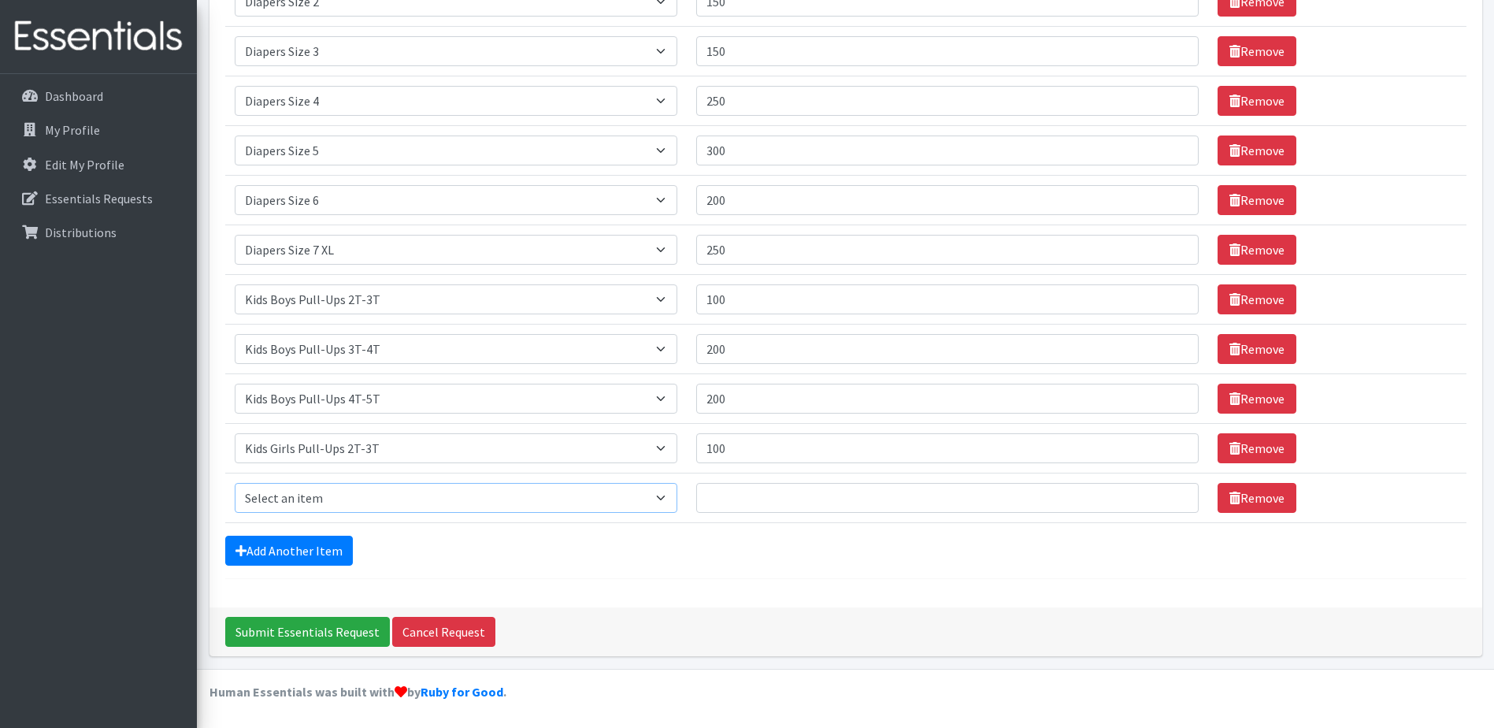
click at [288, 496] on select "Select an item Adult XXX Large Adult Large Adult XX Large Adult Medium Adult Sm…" at bounding box center [456, 498] width 443 height 30
select select "2926"
click at [235, 483] on select "Select an item Adult XXX Large Adult Large Adult XX Large Adult Medium Adult Sm…" at bounding box center [456, 498] width 443 height 30
click at [761, 496] on input "Quantity" at bounding box center [947, 498] width 503 height 30
type input "200"
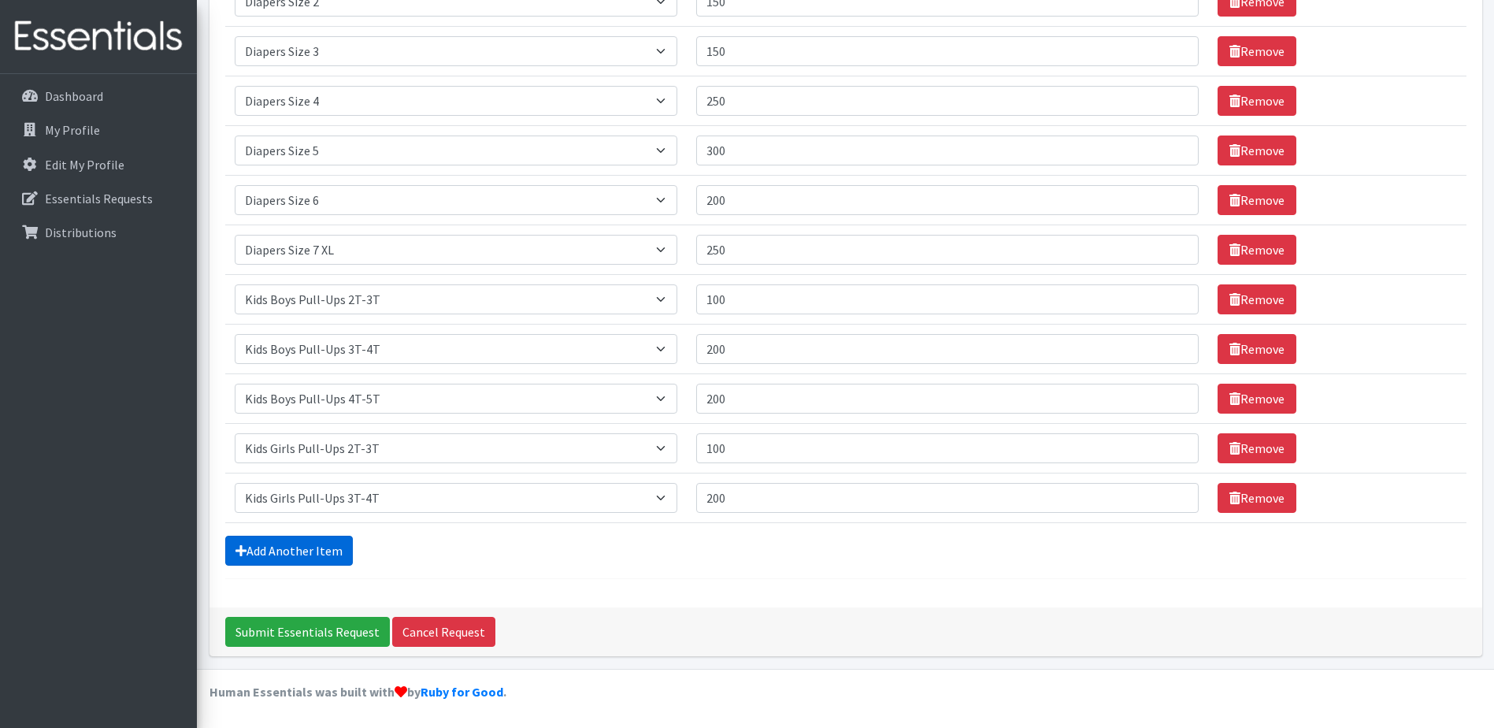
click at [290, 547] on link "Add Another Item" at bounding box center [289, 551] width 128 height 30
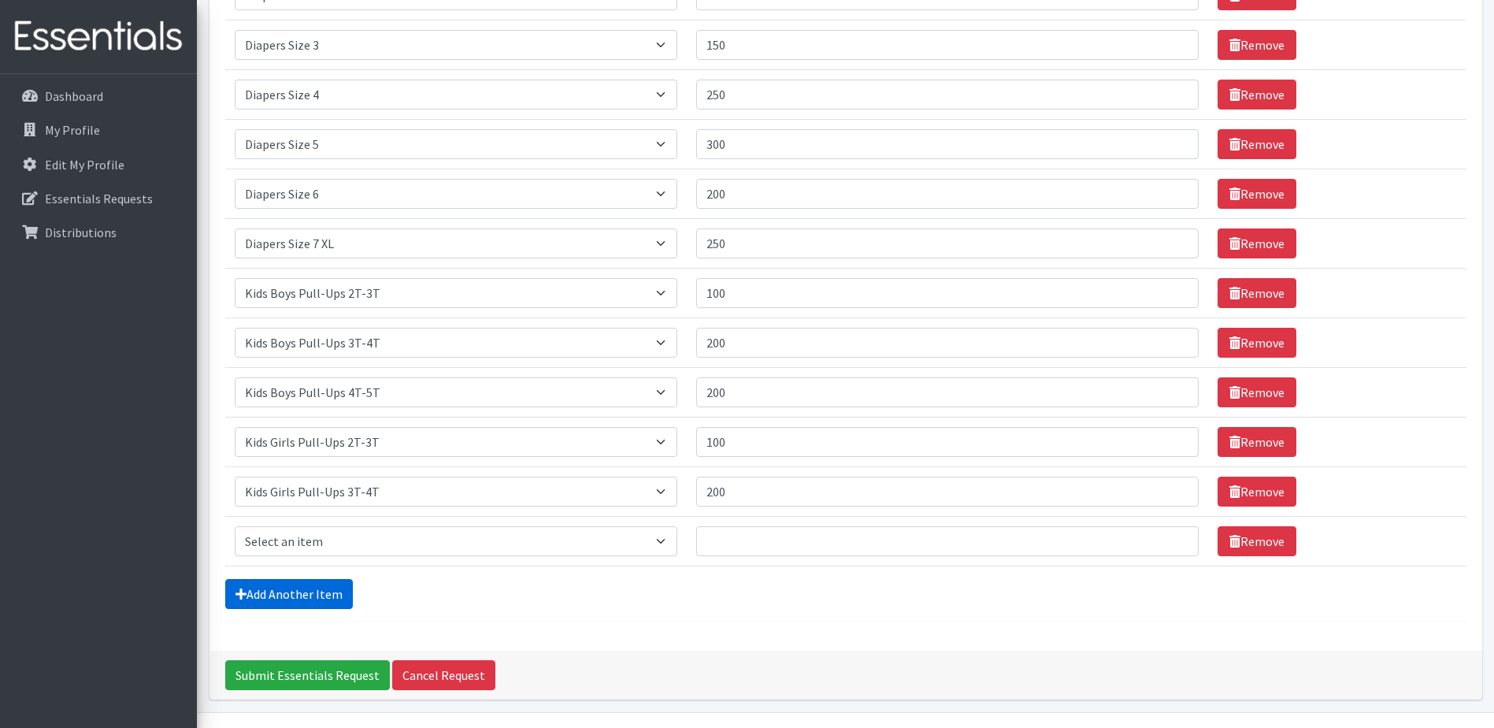
scroll to position [469, 0]
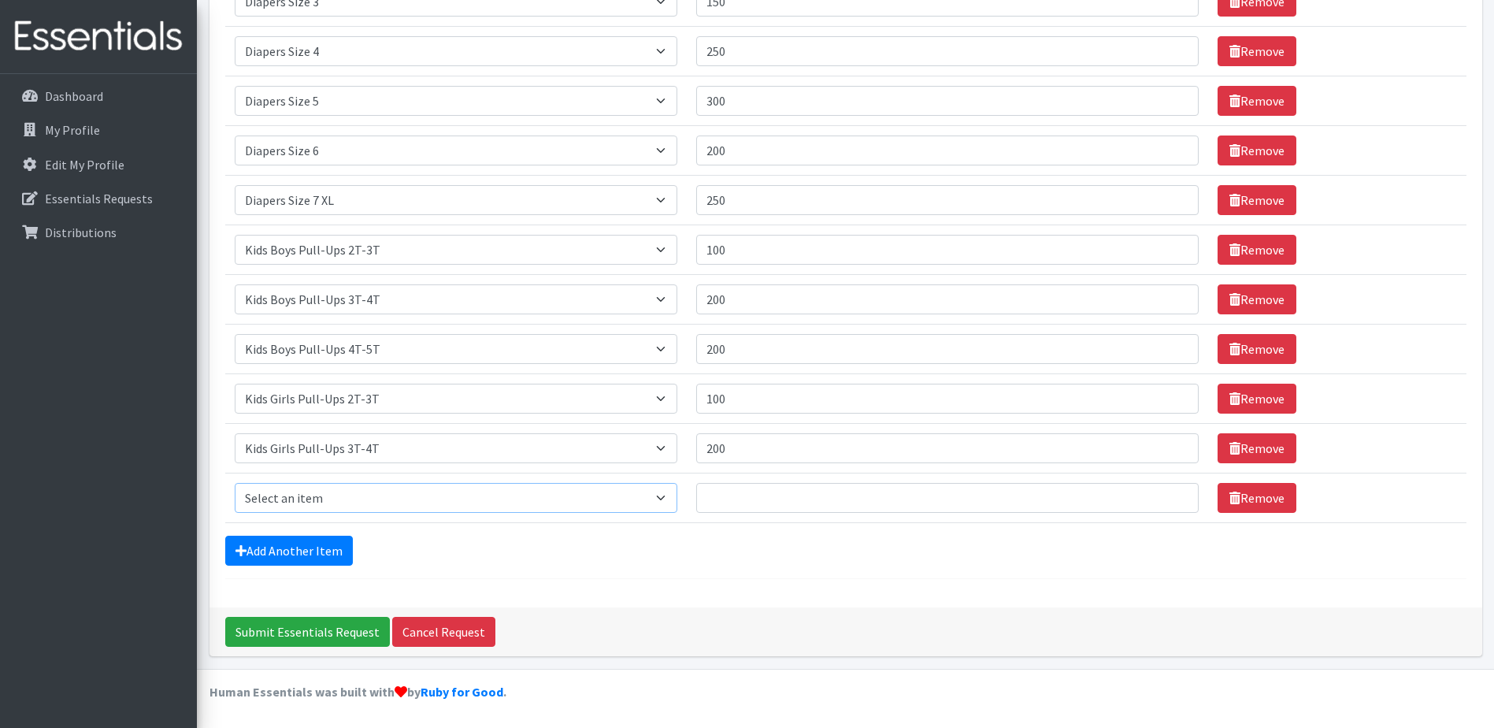
click at [311, 494] on select "Select an item Adult XXX Large Adult Large Adult XX Large Adult Medium Adult Sm…" at bounding box center [456, 498] width 443 height 30
select select "2928"
click at [235, 483] on select "Select an item Adult XXX Large Adult Large Adult XX Large Adult Medium Adult Sm…" at bounding box center [456, 498] width 443 height 30
click at [775, 489] on input "Quantity" at bounding box center [947, 498] width 503 height 30
type input "200"
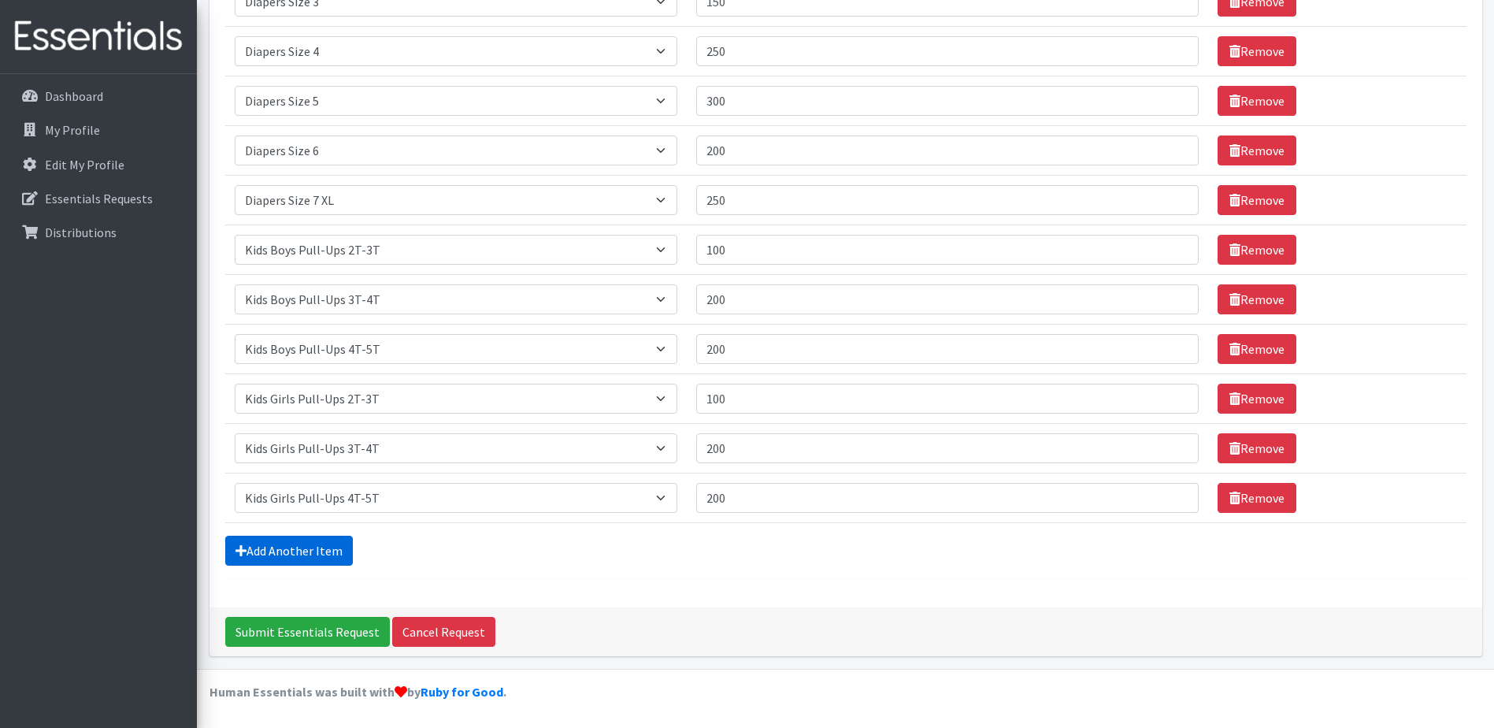
click at [298, 545] on link "Add Another Item" at bounding box center [289, 551] width 128 height 30
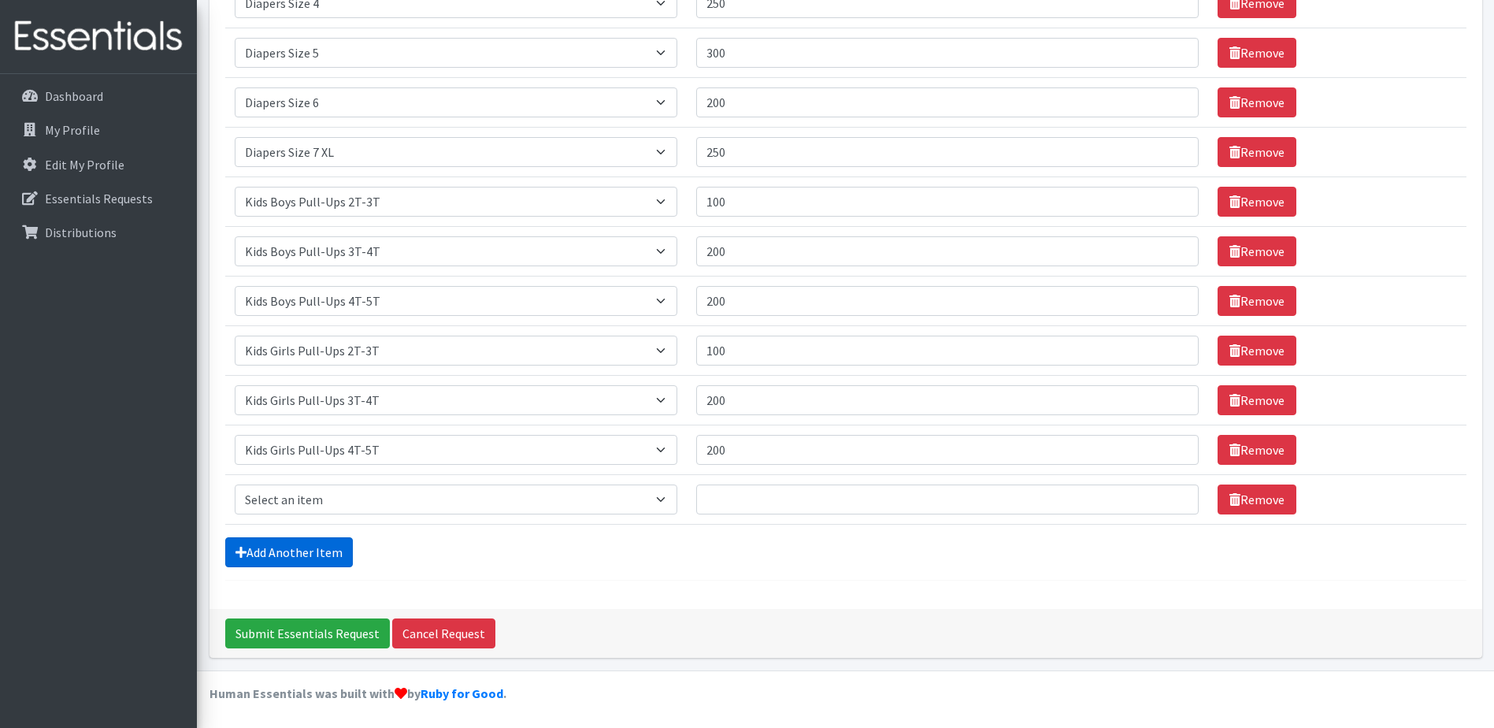
scroll to position [518, 0]
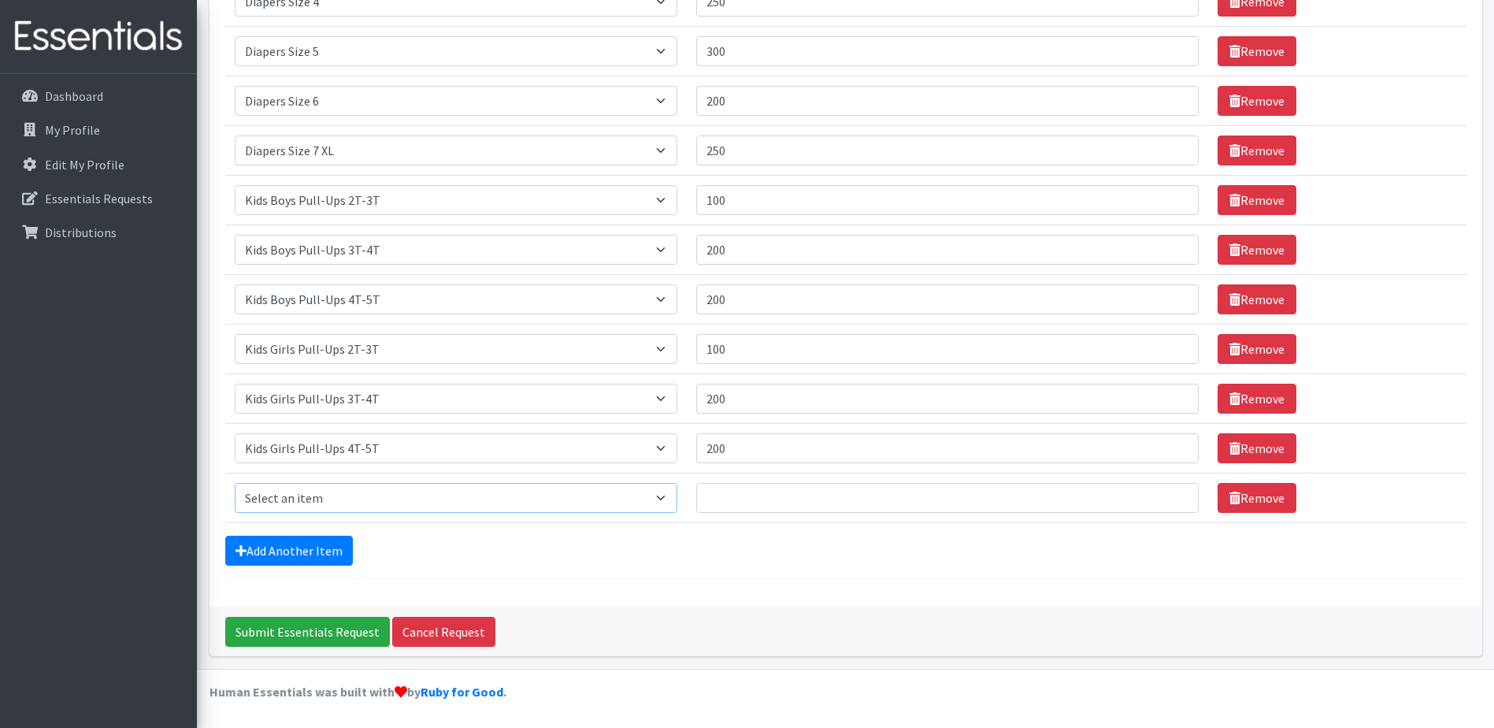
click at [320, 495] on select "Select an item Adult XXX Large Adult Large Adult XX Large Adult Medium Adult Sm…" at bounding box center [456, 498] width 443 height 30
select select "11444"
click at [235, 483] on select "Select an item Adult XXX Large Adult Large Adult XX Large Adult Medium Adult Sm…" at bounding box center [456, 498] width 443 height 30
click at [768, 499] on input "Quantity" at bounding box center [947, 498] width 503 height 30
type input "10"
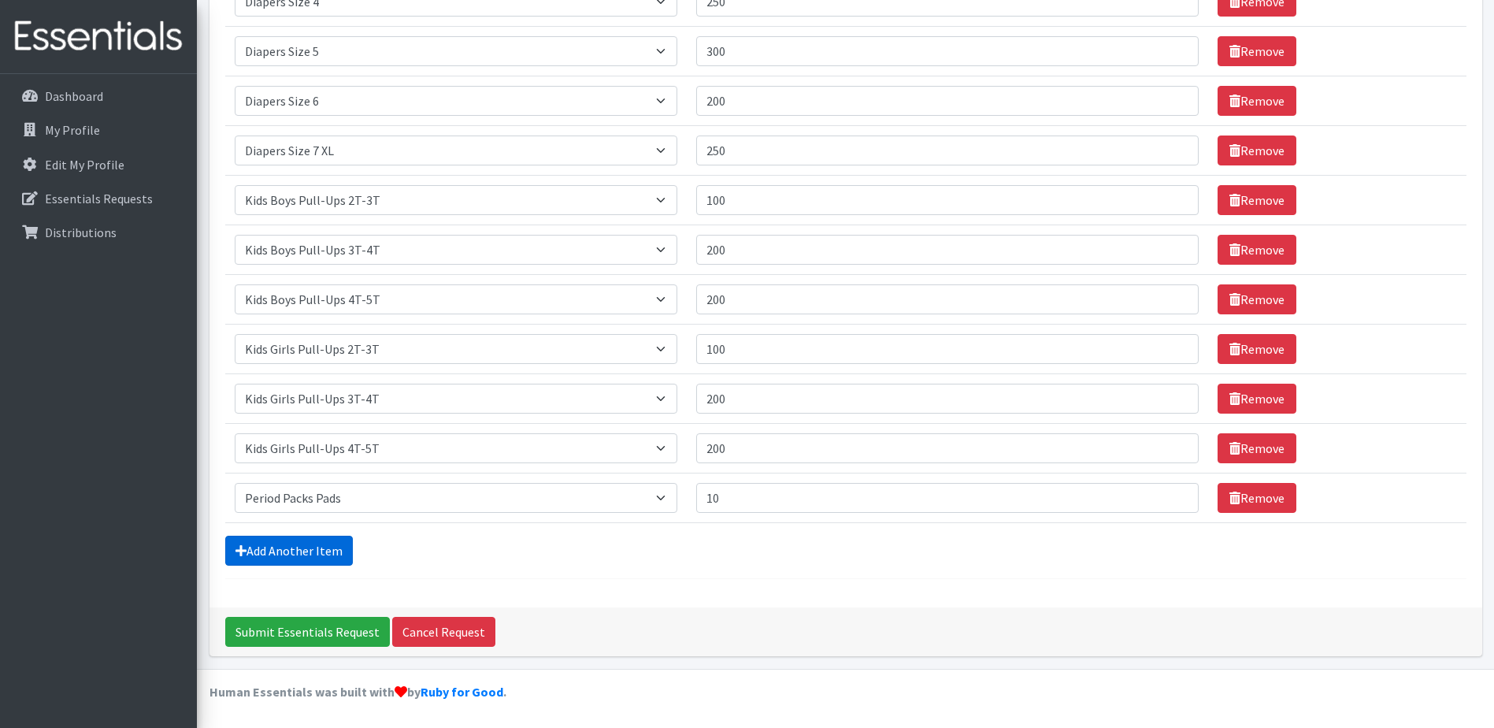
click at [311, 547] on link "Add Another Item" at bounding box center [289, 551] width 128 height 30
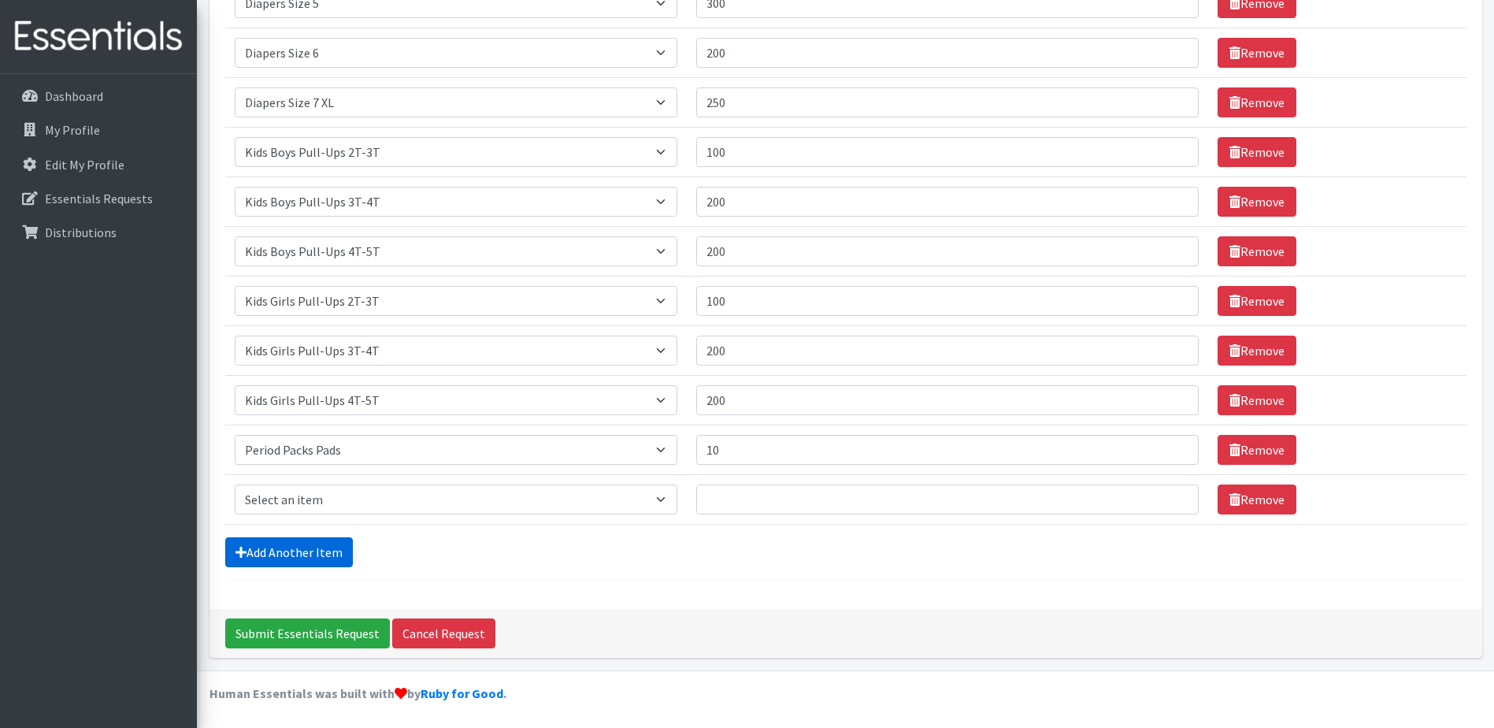
scroll to position [568, 0]
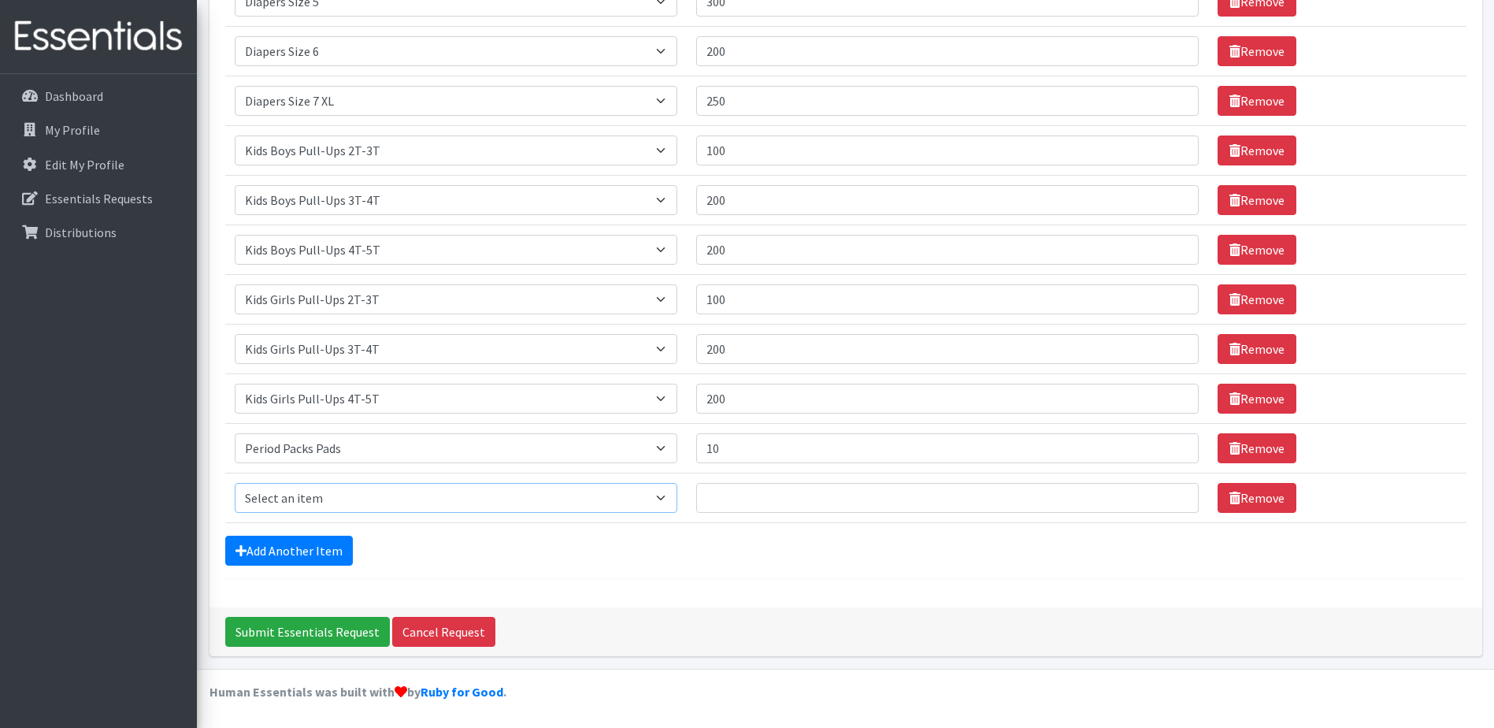
click at [345, 506] on select "Select an item Adult XXX Large Adult Large Adult XX Large Adult Medium Adult Sm…" at bounding box center [456, 498] width 443 height 30
select select "11445"
click at [235, 483] on select "Select an item Adult XXX Large Adult Large Adult XX Large Adult Medium Adult Sm…" at bounding box center [456, 498] width 443 height 30
click at [737, 495] on input "Quantity" at bounding box center [947, 498] width 503 height 30
type input "10"
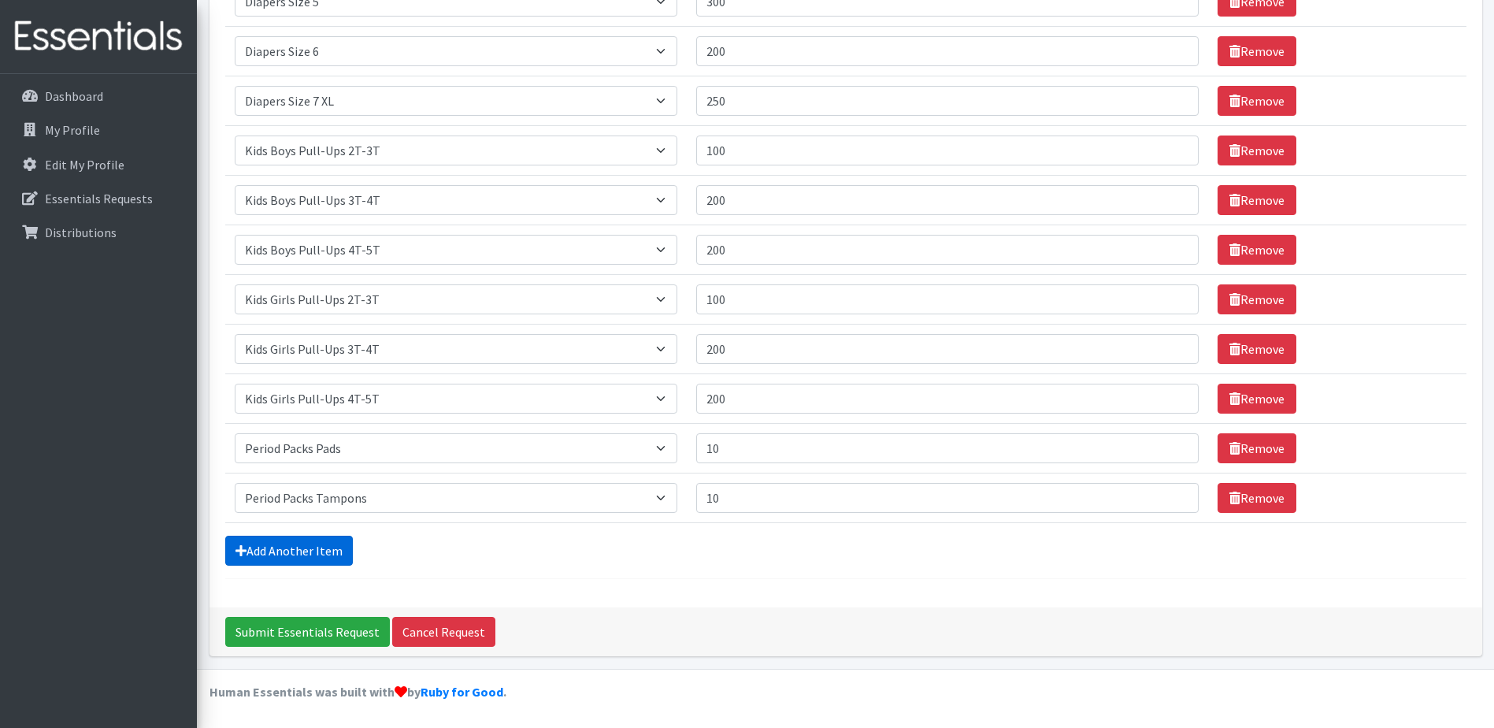
click at [266, 549] on link "Add Another Item" at bounding box center [289, 551] width 128 height 30
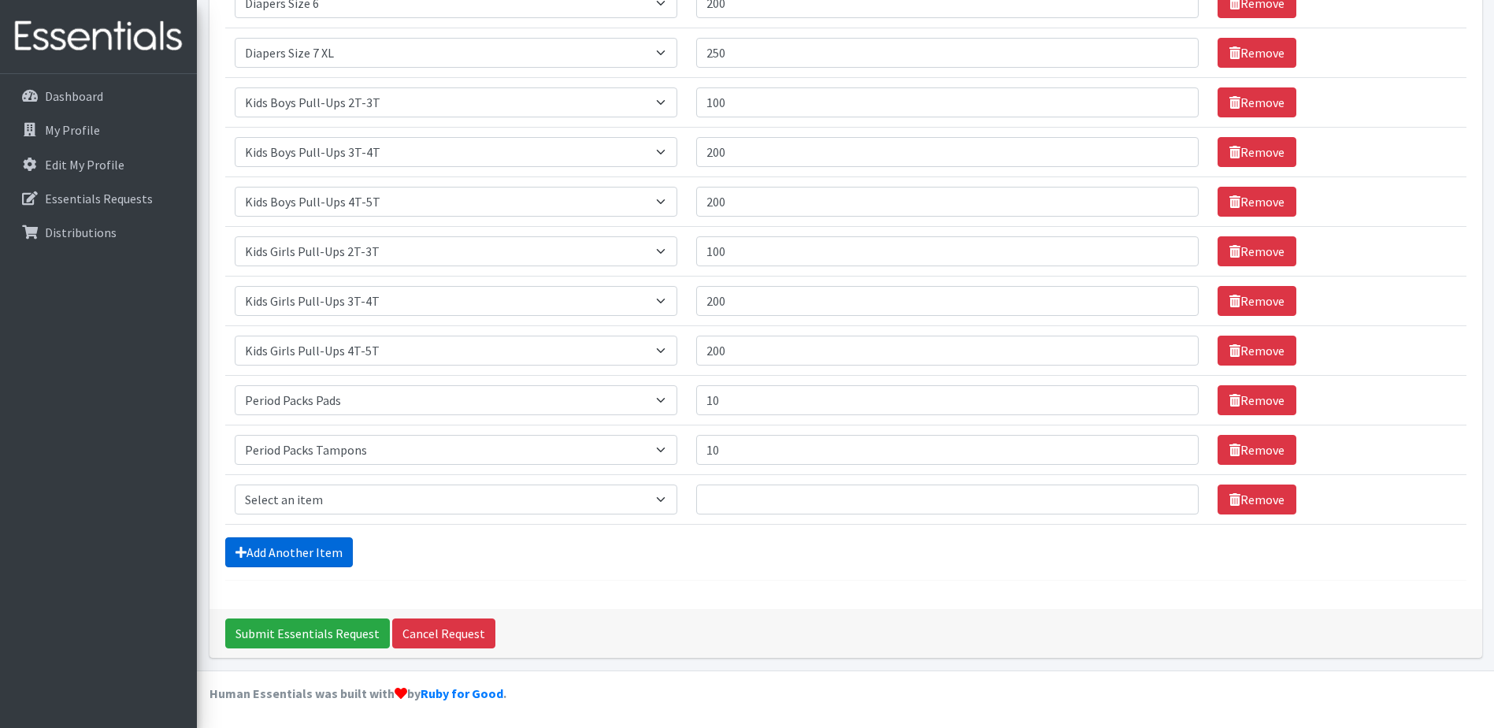
scroll to position [618, 0]
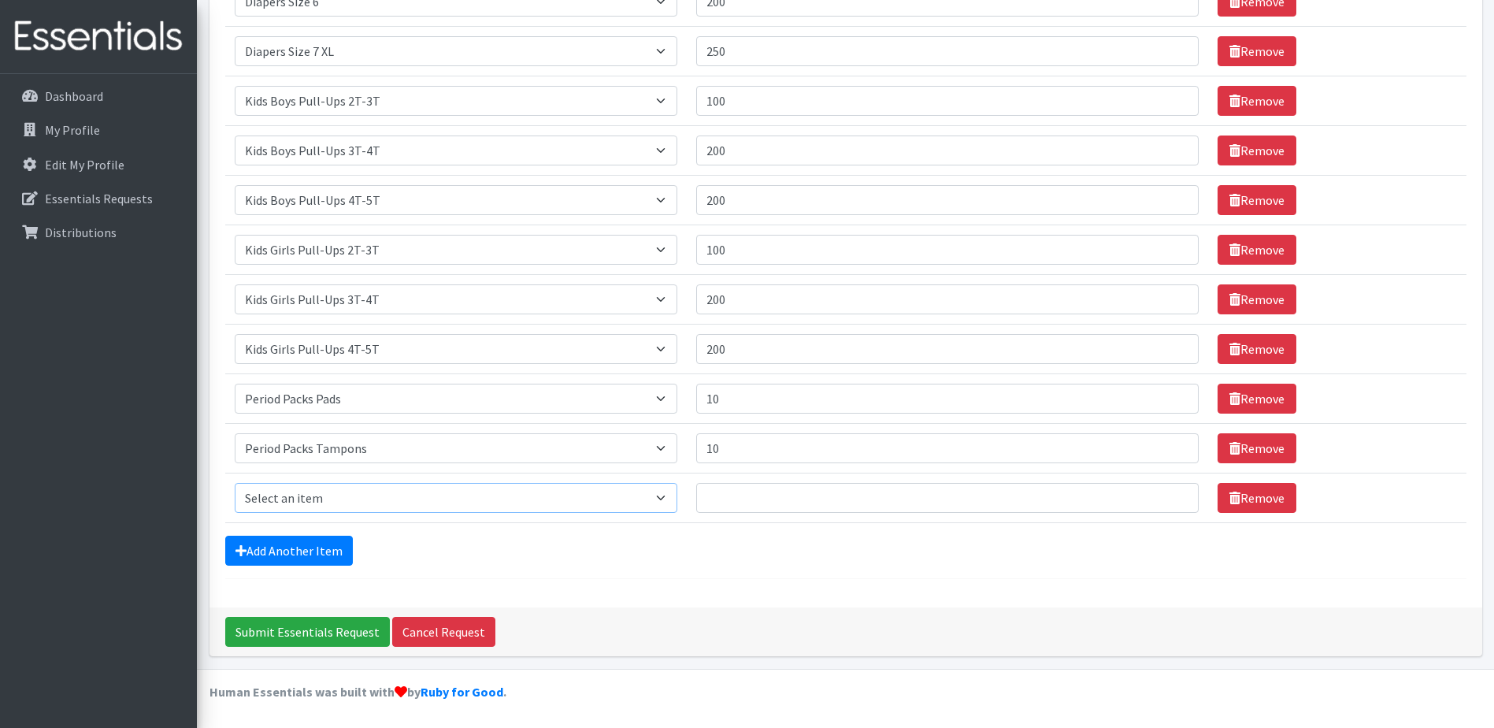
click at [310, 487] on select "Select an item Adult XXX Large Adult Large Adult XX Large Adult Medium Adult Sm…" at bounding box center [456, 498] width 443 height 30
select select "4828"
click at [235, 483] on select "Select an item Adult XXX Large Adult Large Adult XX Large Adult Medium Adult Sm…" at bounding box center [456, 498] width 443 height 30
click at [734, 501] on input "Quantity" at bounding box center [947, 498] width 503 height 30
type input "25"
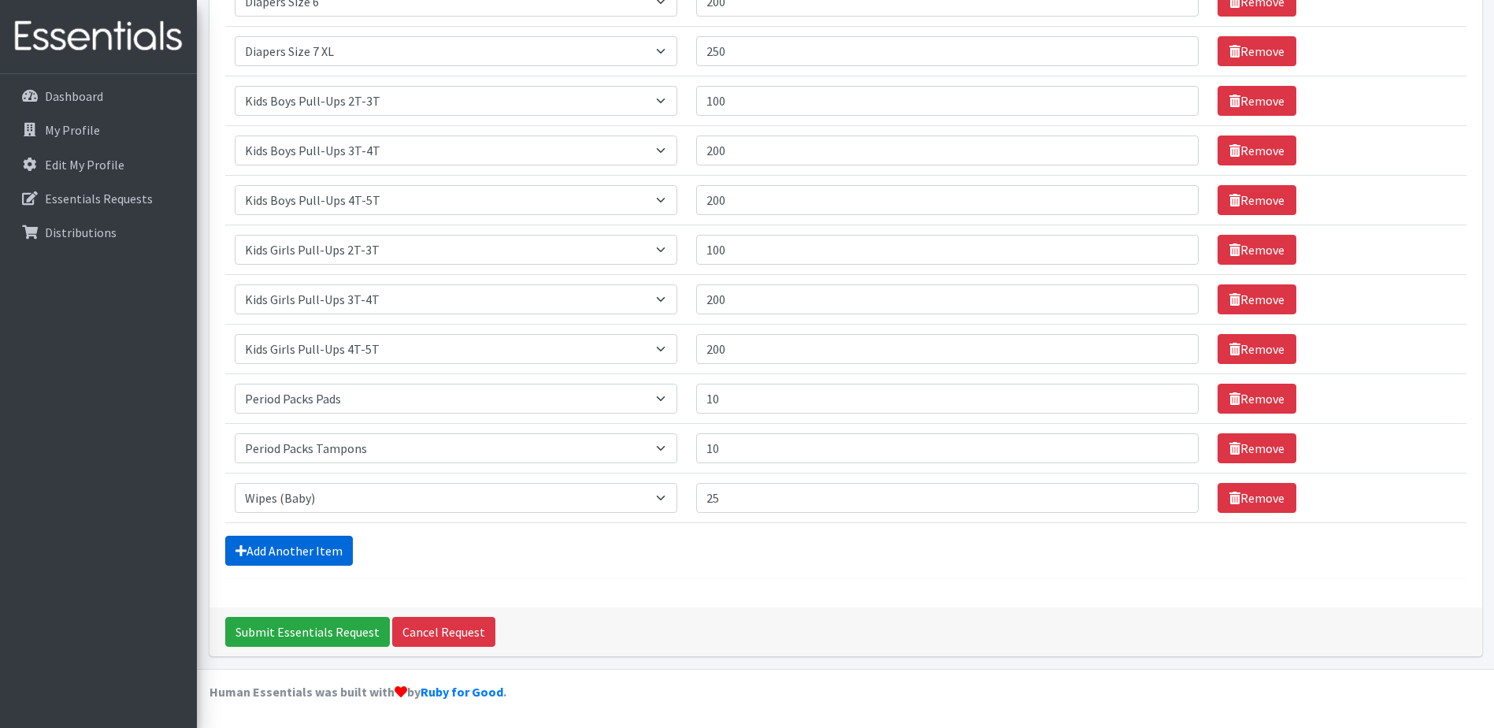
click at [288, 551] on link "Add Another Item" at bounding box center [289, 551] width 128 height 30
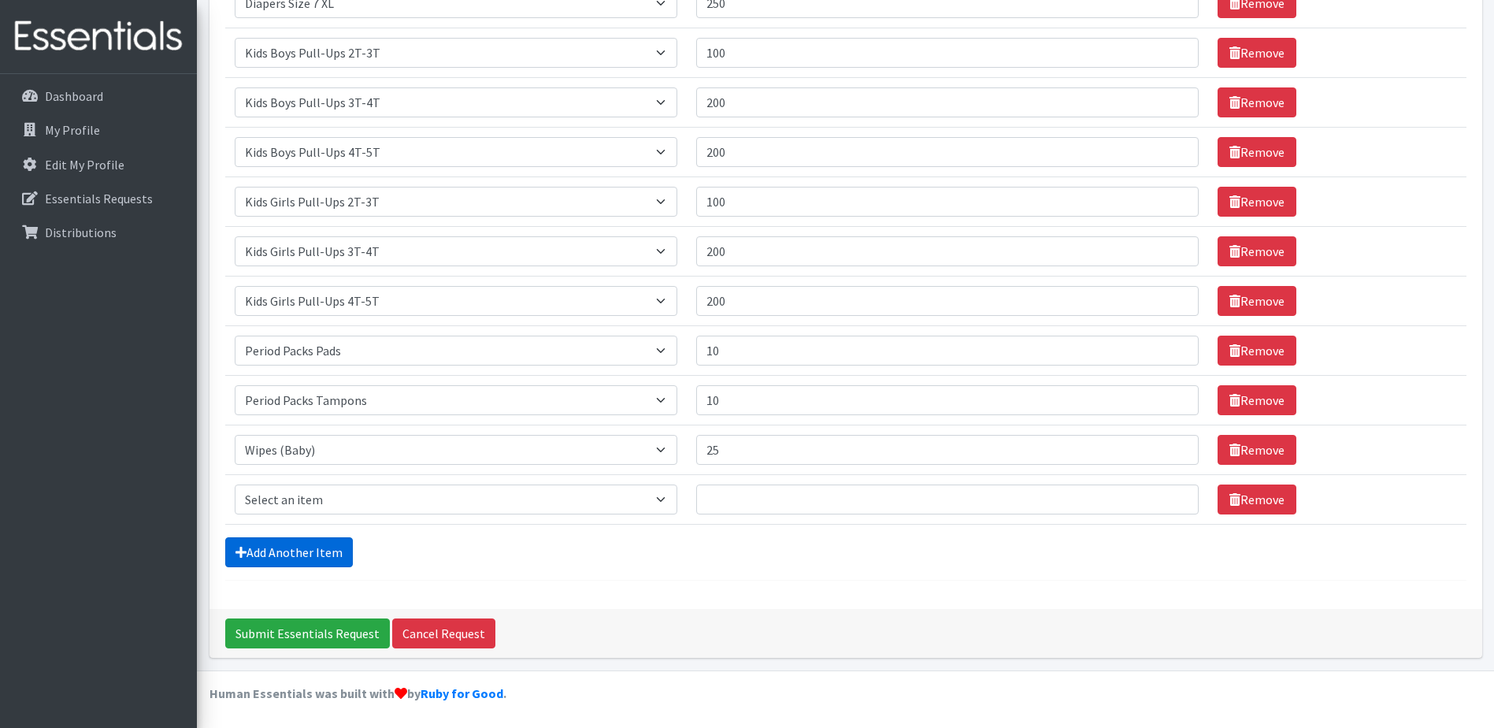
scroll to position [667, 0]
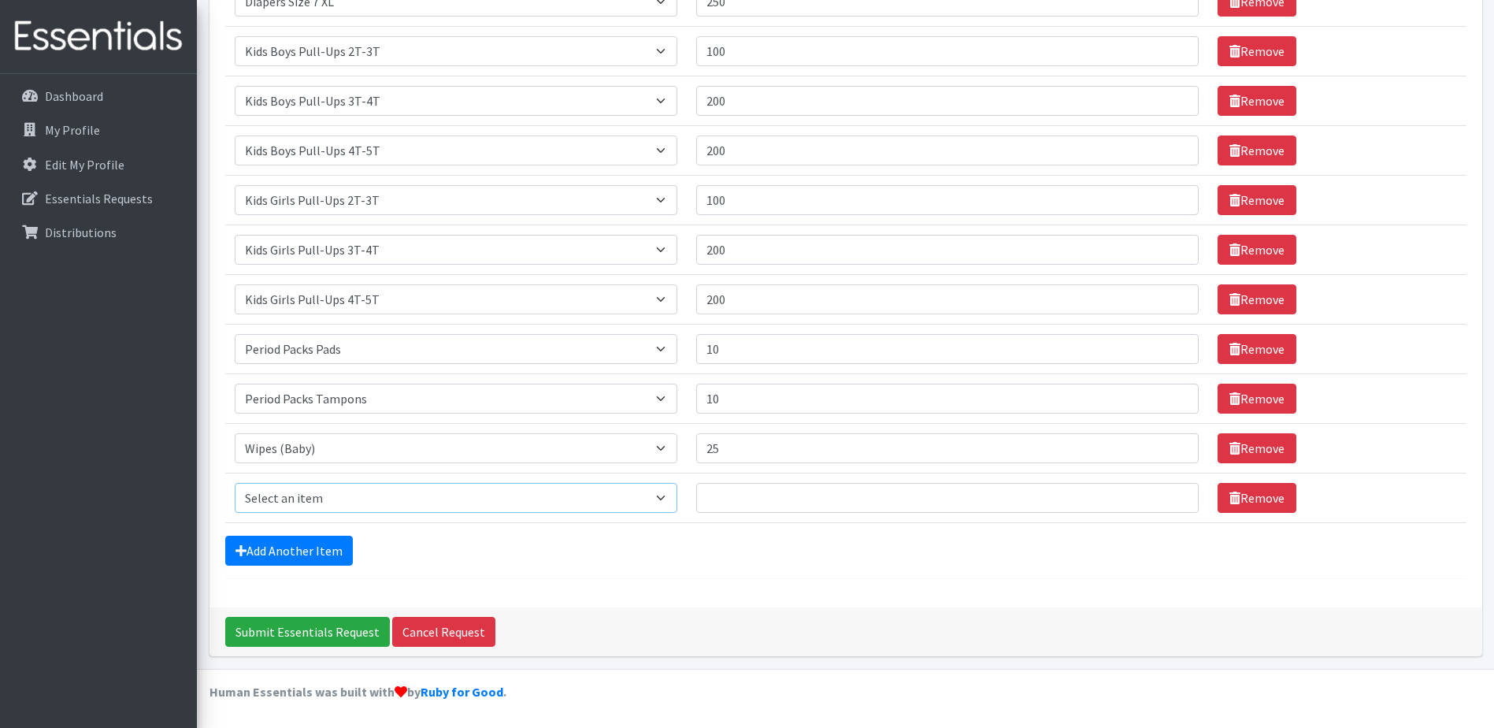
click at [530, 506] on select "Select an item Adult XXX Large Adult Large Adult XX Large Adult Medium Adult Sm…" at bounding box center [456, 498] width 443 height 30
select select "4934"
click at [235, 483] on select "Select an item Adult XXX Large Adult Large Adult XX Large Adult Medium Adult Sm…" at bounding box center [456, 498] width 443 height 30
click at [751, 492] on input "Quantity" at bounding box center [947, 498] width 503 height 30
type input "25"
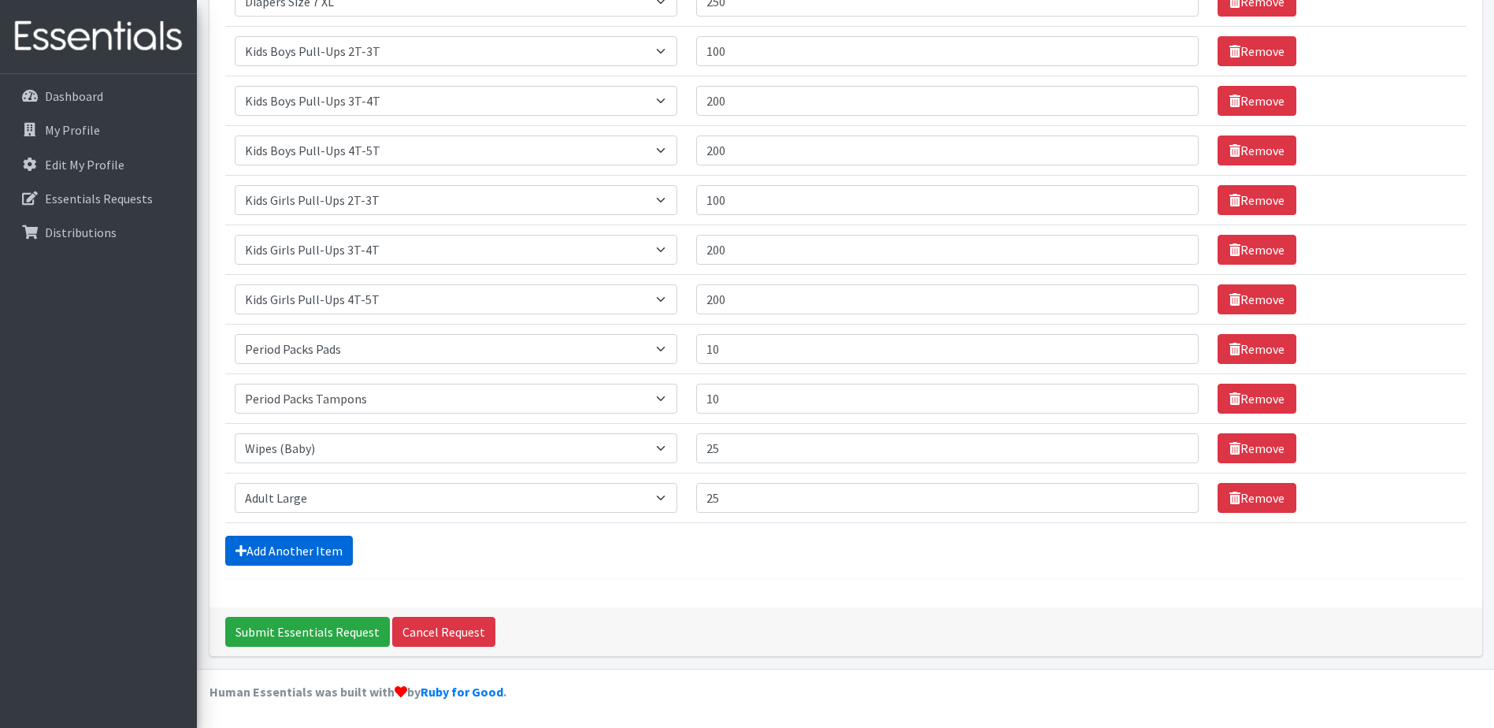
click at [309, 558] on link "Add Another Item" at bounding box center [289, 551] width 128 height 30
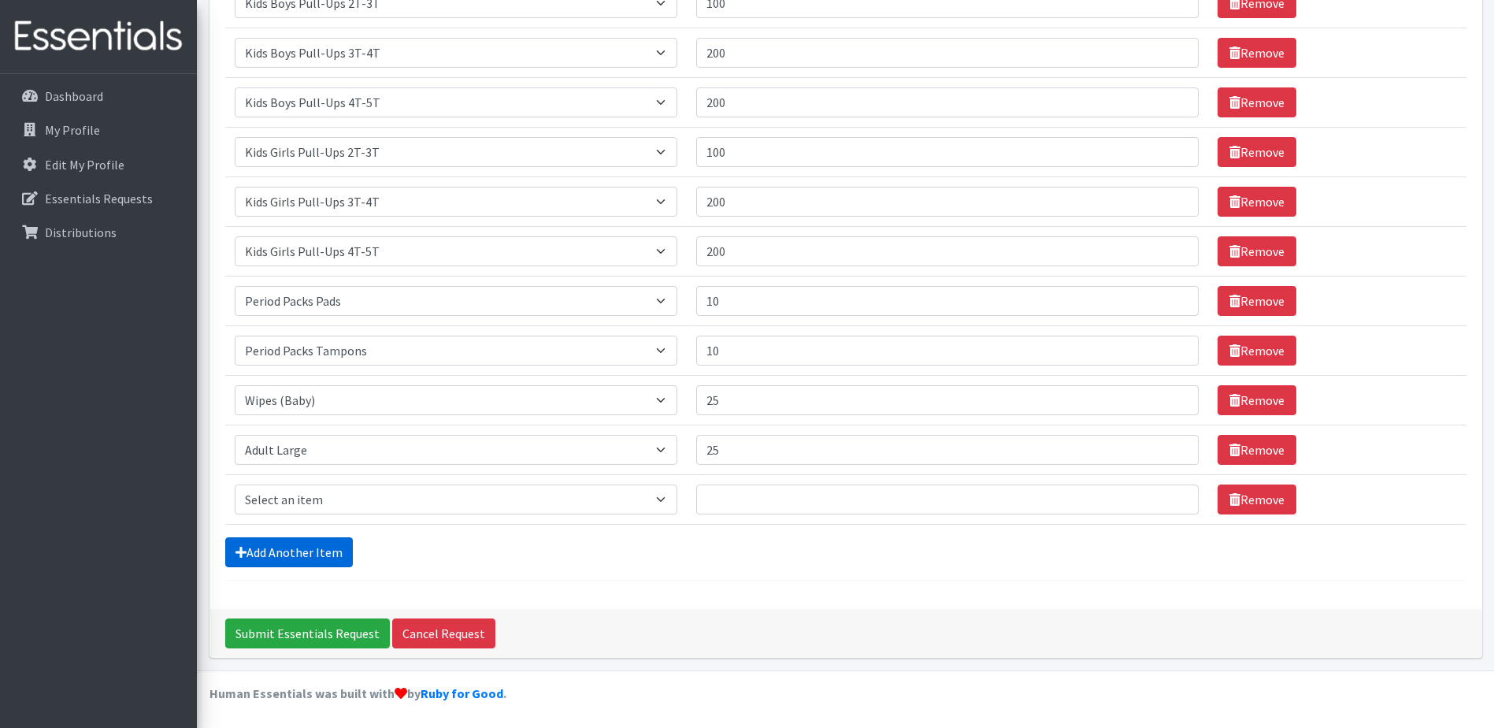
scroll to position [717, 0]
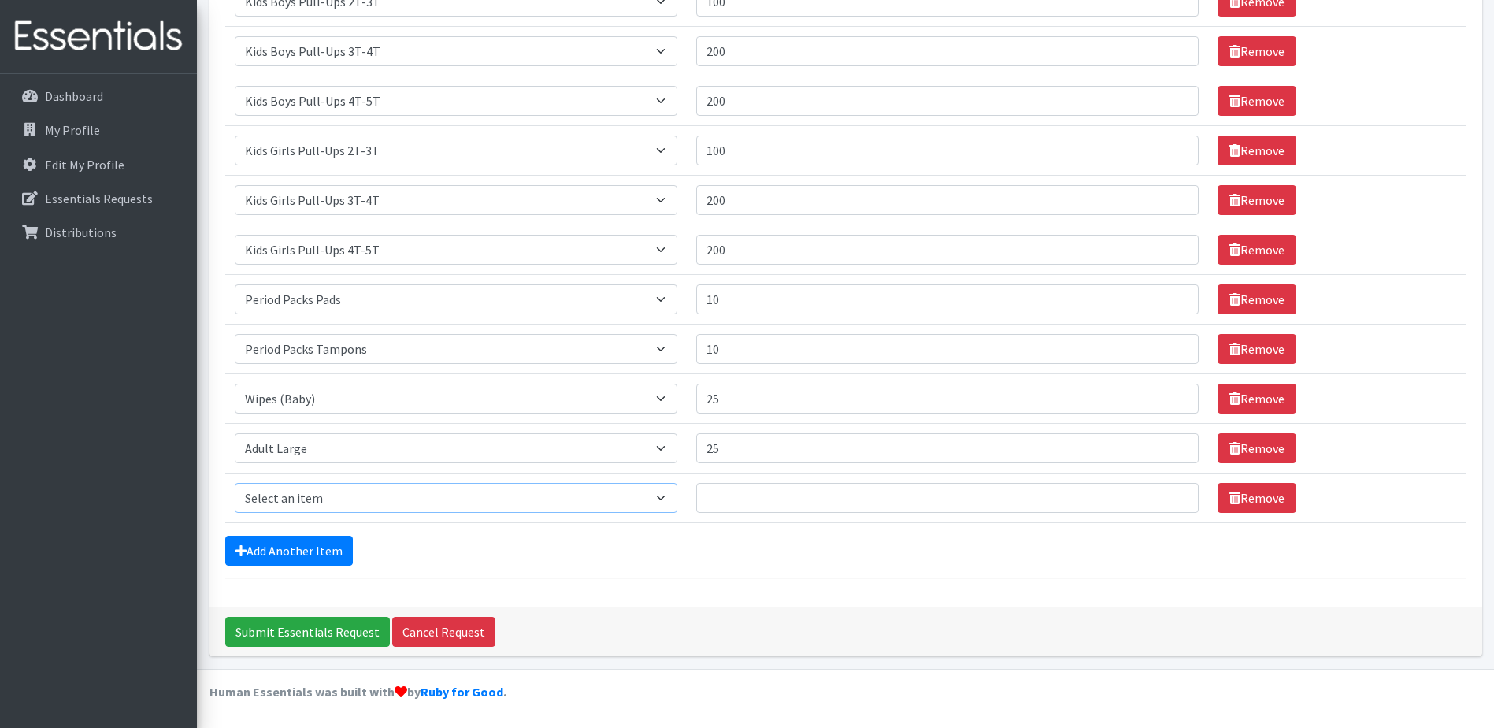
click at [395, 495] on select "Select an item Adult XXX Large Adult Large Adult XX Large Adult Medium Adult Sm…" at bounding box center [456, 498] width 443 height 30
select select "4933"
click at [235, 483] on select "Select an item Adult XXX Large Adult Large Adult XX Large Adult Medium Adult Sm…" at bounding box center [456, 498] width 443 height 30
click at [769, 497] on input "Quantity" at bounding box center [947, 498] width 503 height 30
type input "25"
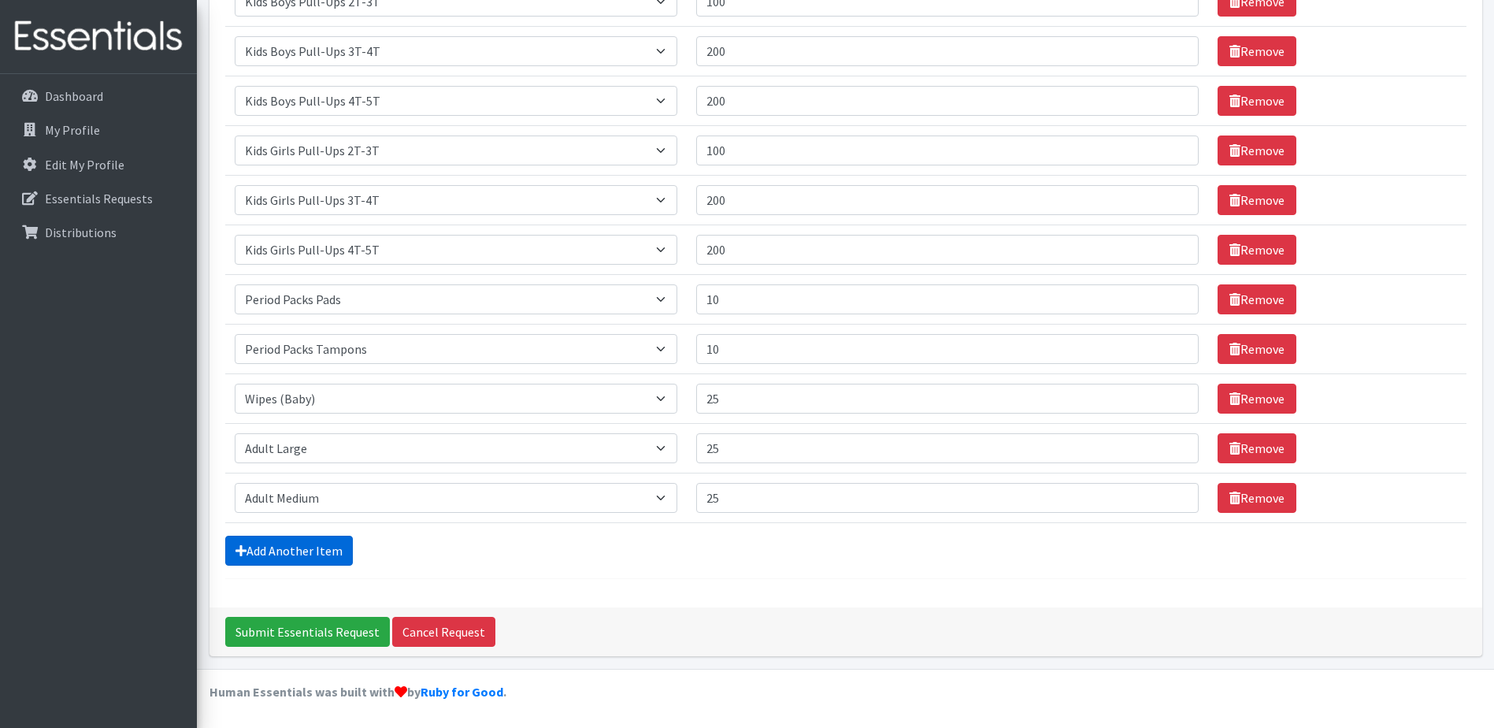
click at [282, 555] on link "Add Another Item" at bounding box center [289, 551] width 128 height 30
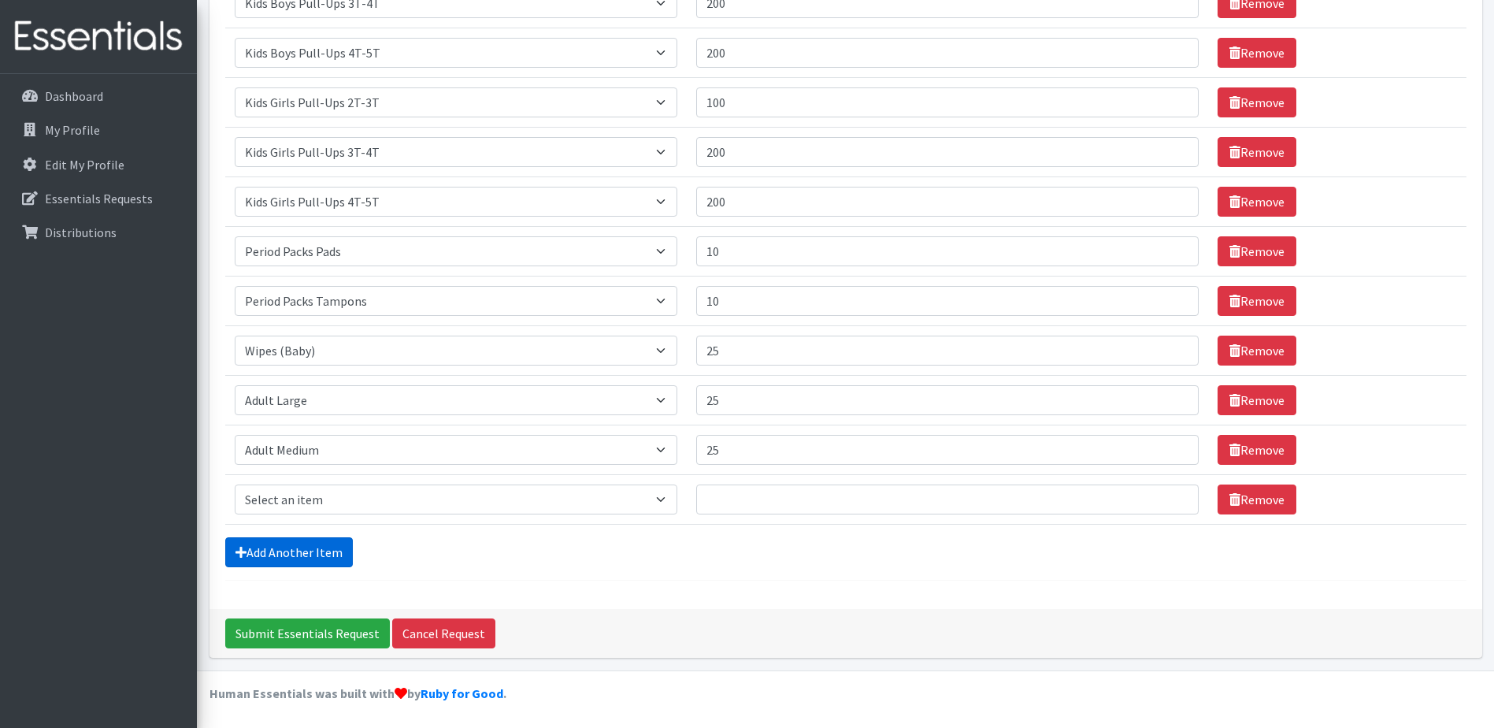
scroll to position [766, 0]
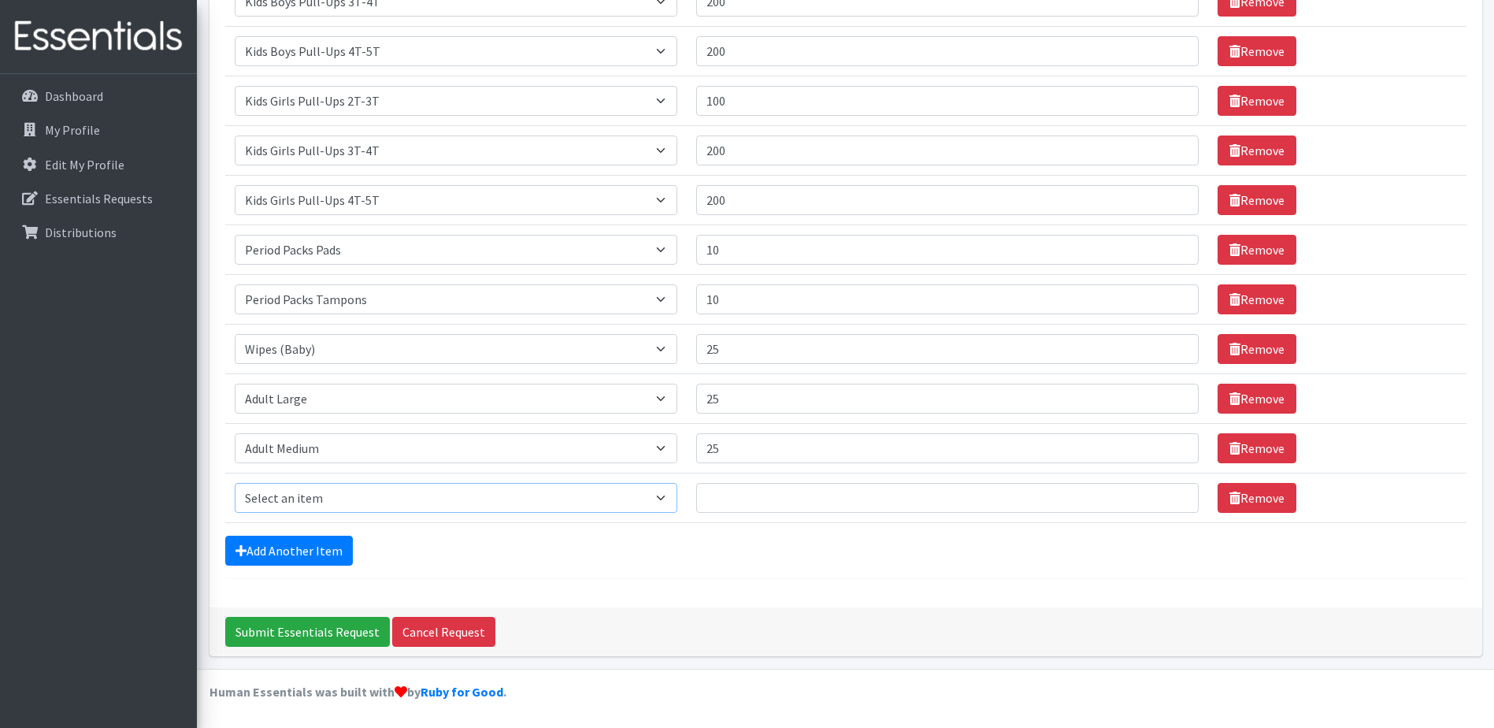
click at [317, 499] on select "Select an item Adult XXX Large Adult Large Adult XX Large Adult Medium Adult Sm…" at bounding box center [456, 498] width 443 height 30
click at [518, 541] on div "Add Another Item" at bounding box center [845, 551] width 1241 height 30
click at [1263, 503] on link "Remove" at bounding box center [1257, 498] width 79 height 30
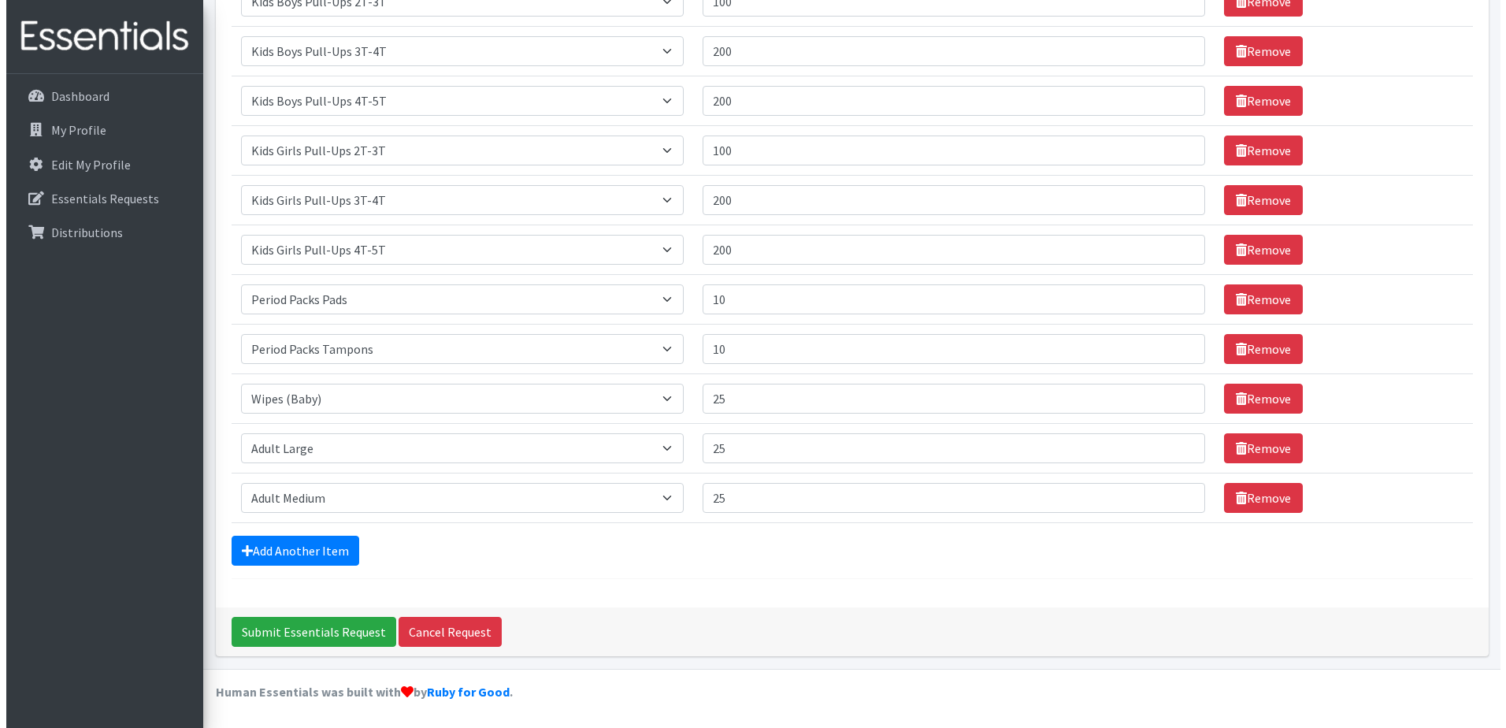
scroll to position [717, 0]
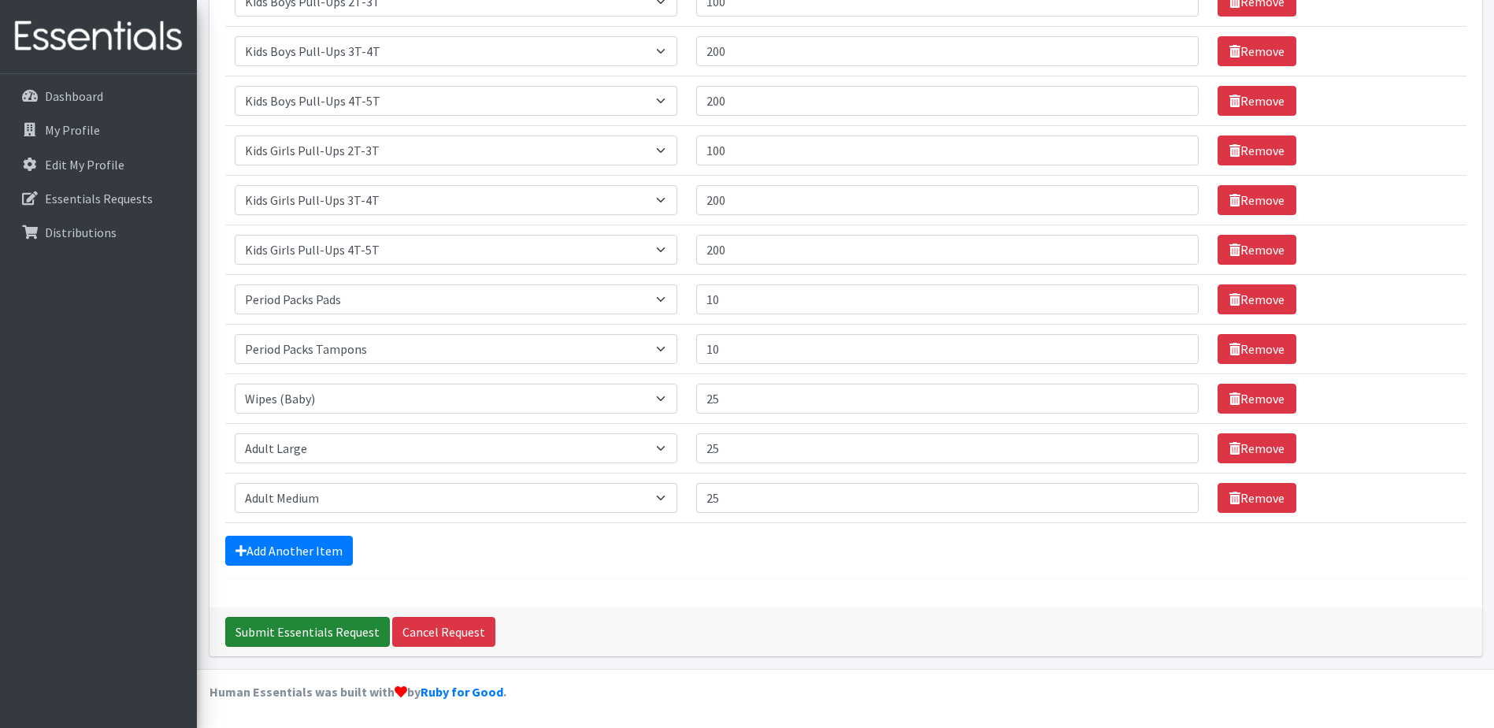
click at [314, 633] on input "Submit Essentials Request" at bounding box center [307, 632] width 165 height 30
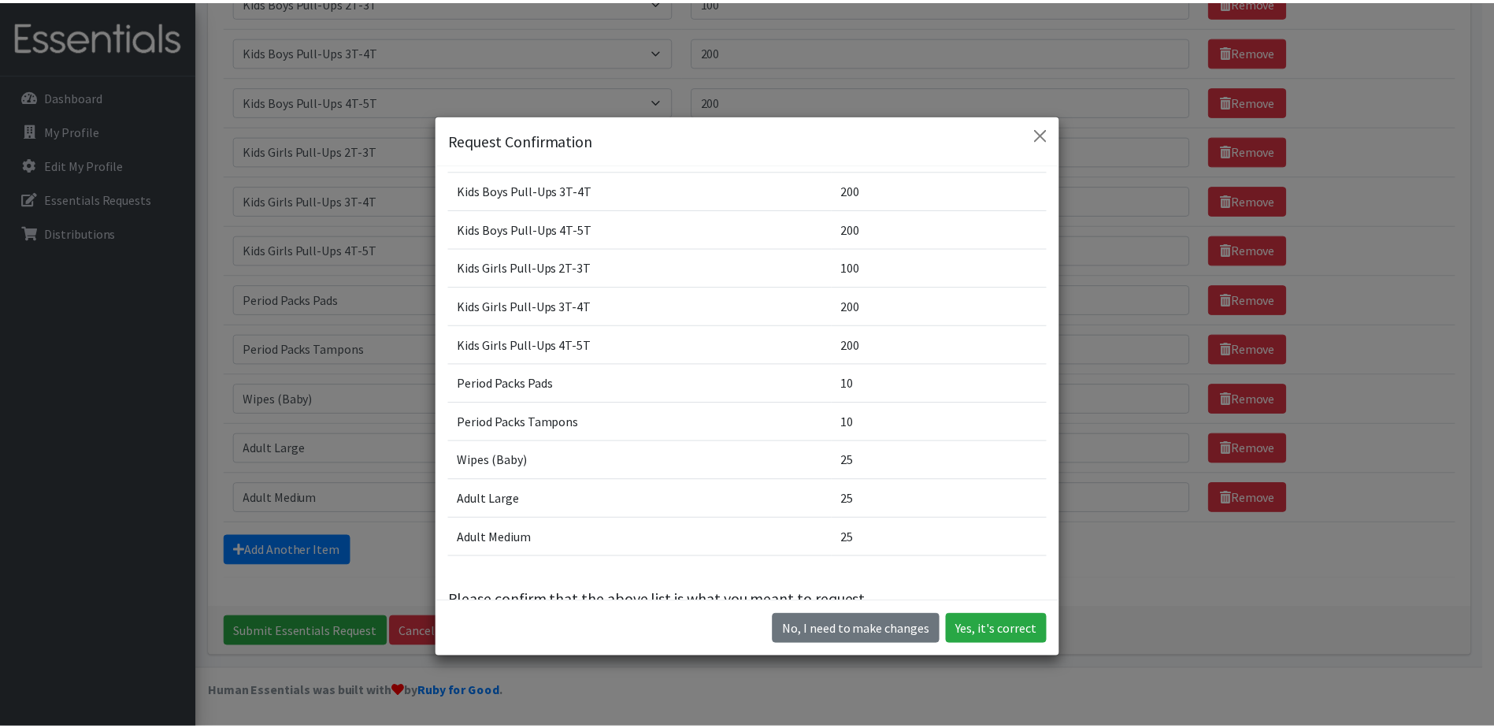
scroll to position [430, 0]
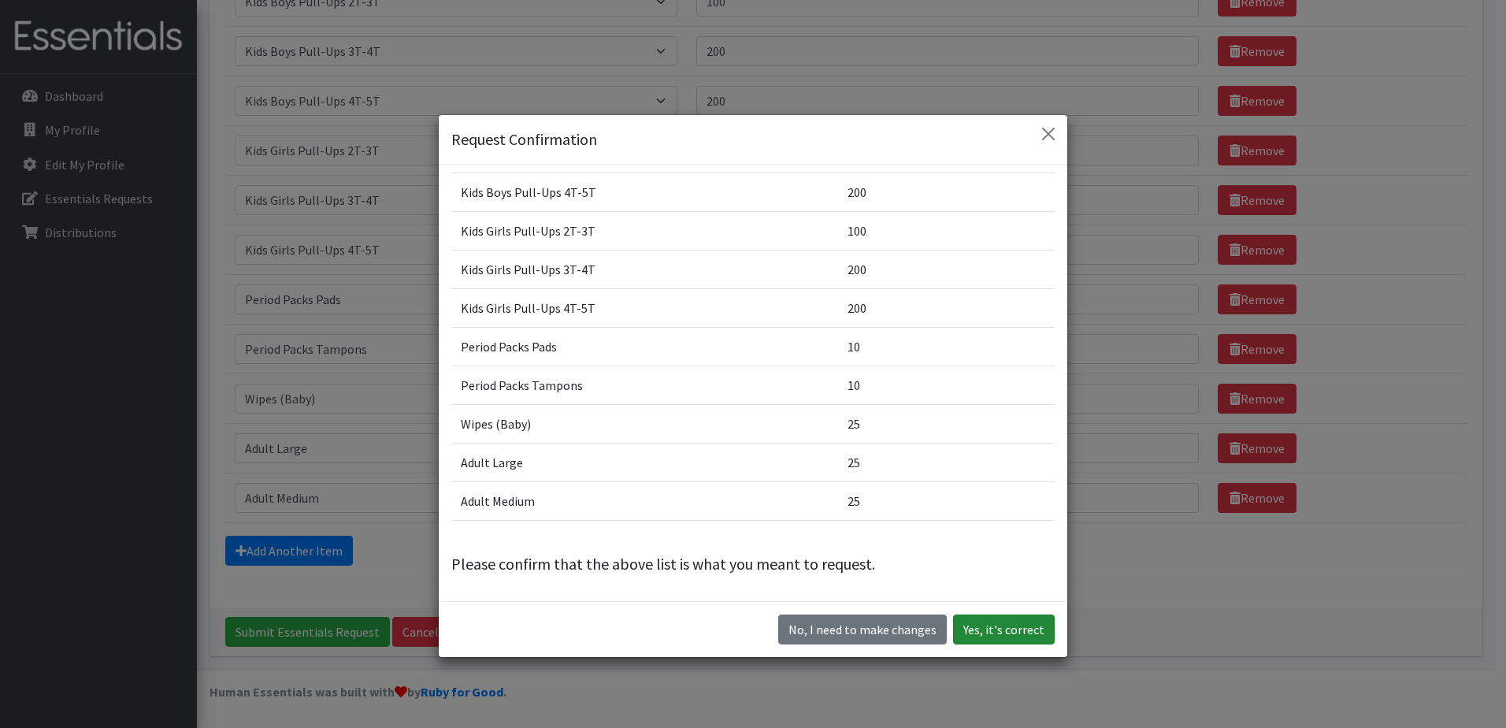
click at [999, 629] on button "Yes, it's correct" at bounding box center [1004, 629] width 102 height 30
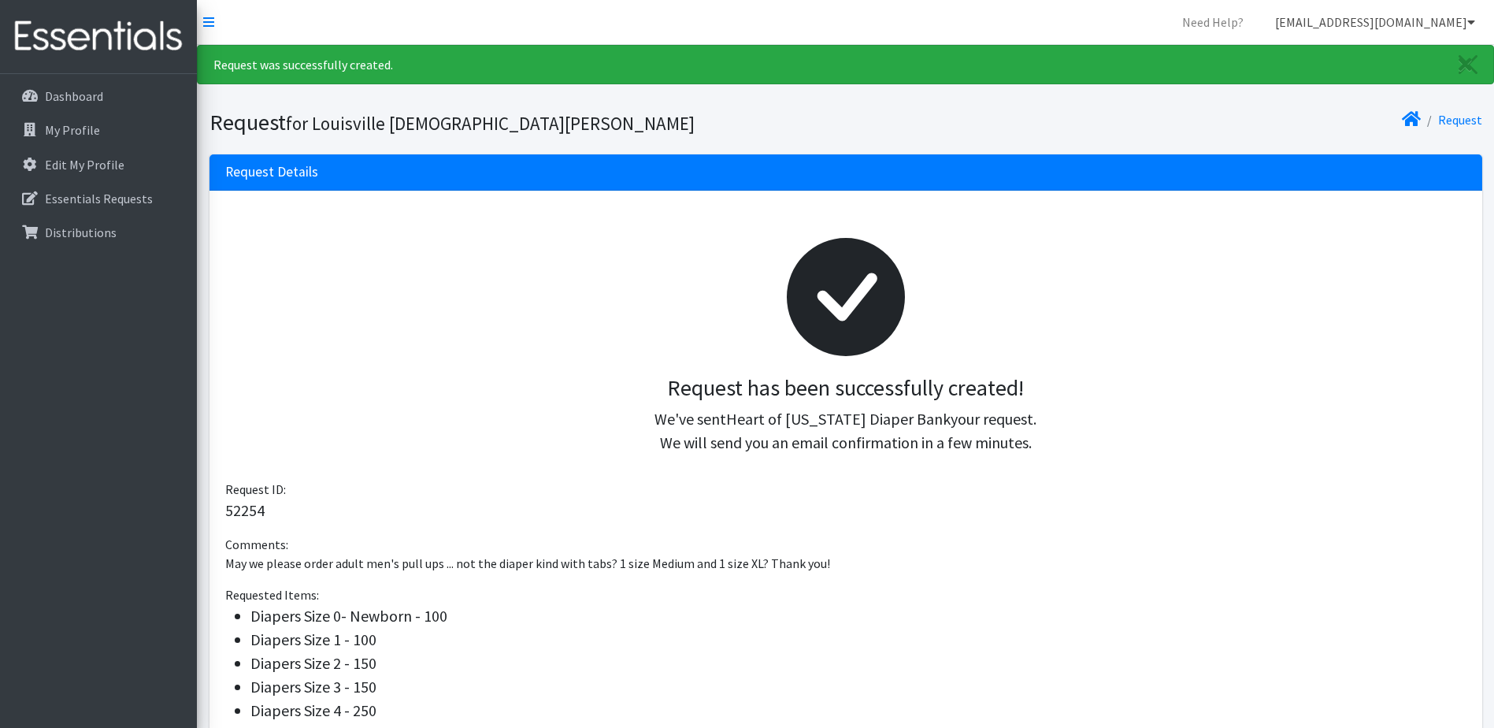
click at [1471, 24] on icon at bounding box center [1471, 22] width 8 height 13
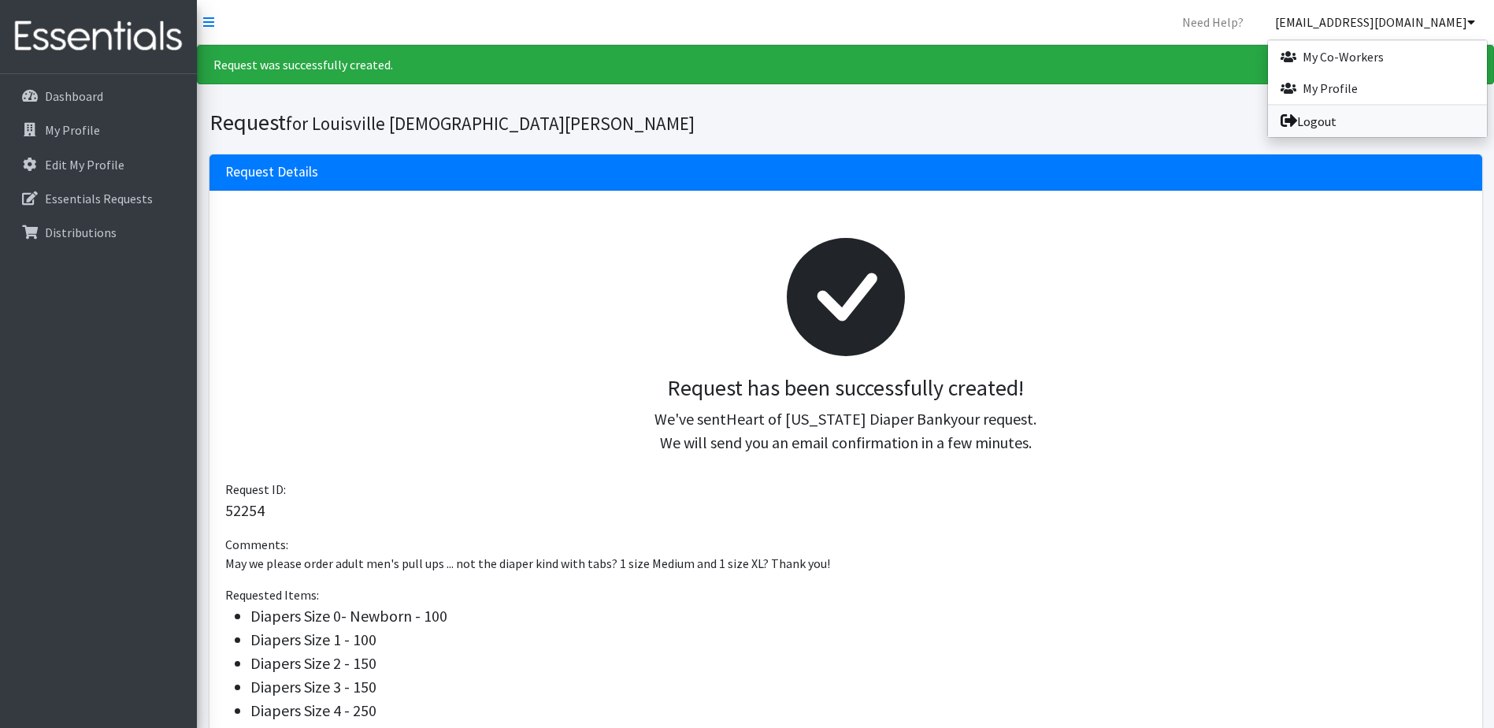
click at [1326, 124] on link "Logout" at bounding box center [1377, 122] width 219 height 32
